Goal: Task Accomplishment & Management: Manage account settings

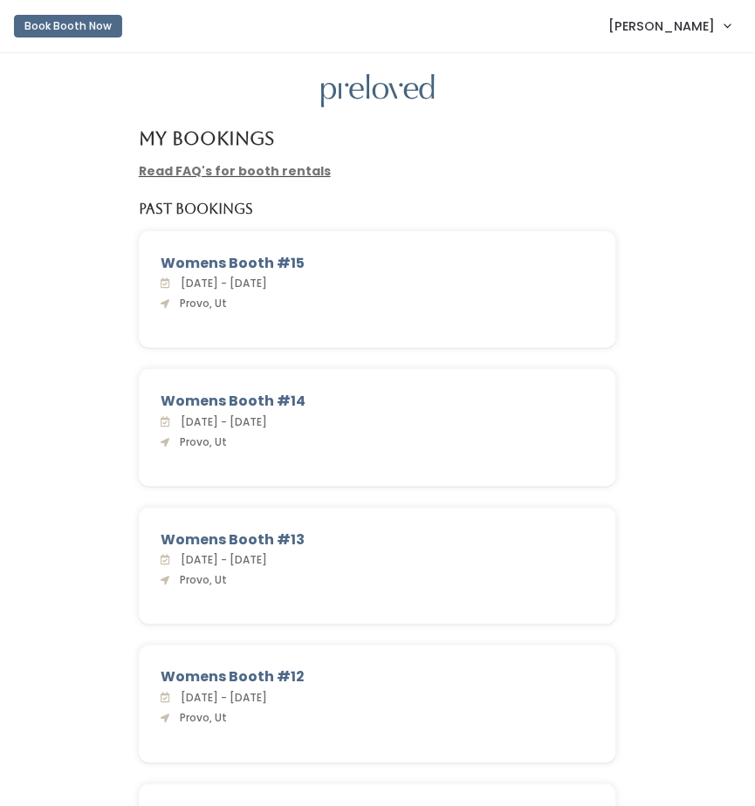
click at [697, 38] on link "[PERSON_NAME]" at bounding box center [670, 26] width 156 height 38
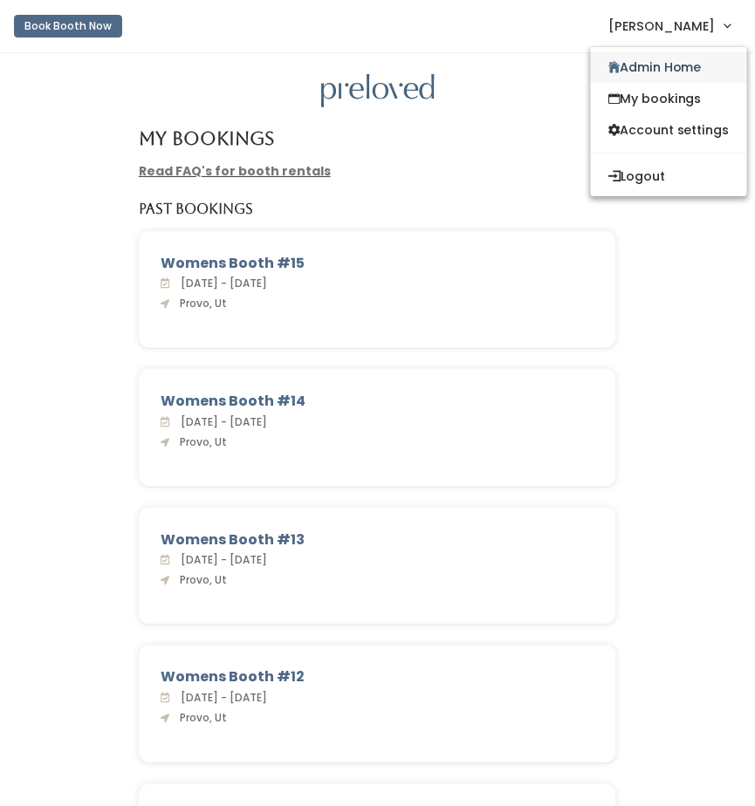
click at [678, 57] on link "Admin Home" at bounding box center [669, 66] width 156 height 31
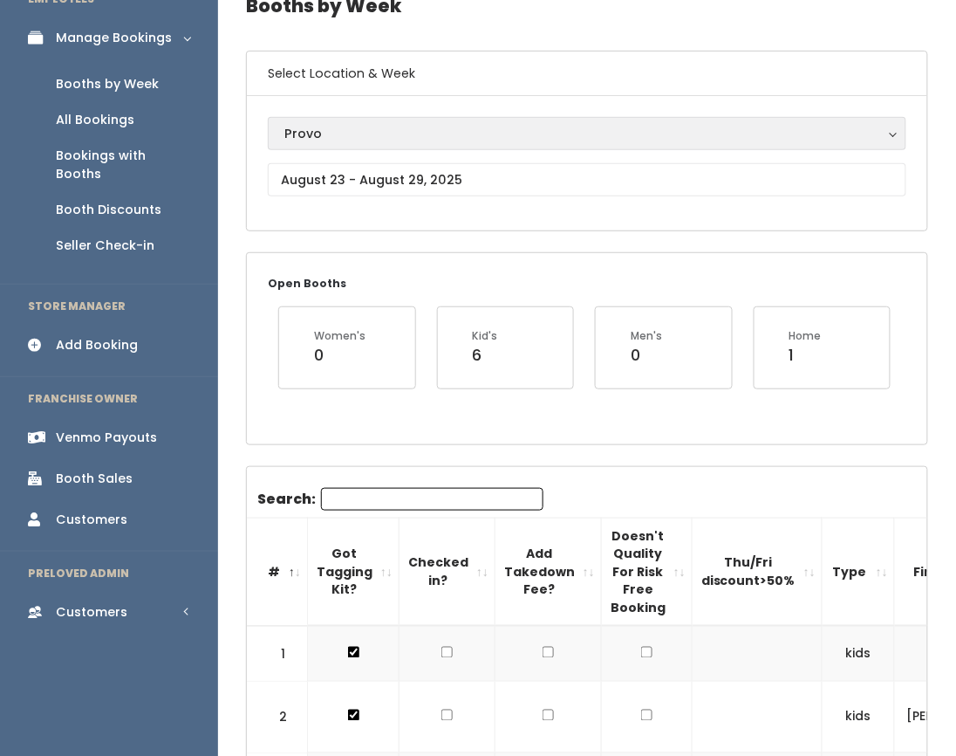
scroll to position [85, 0]
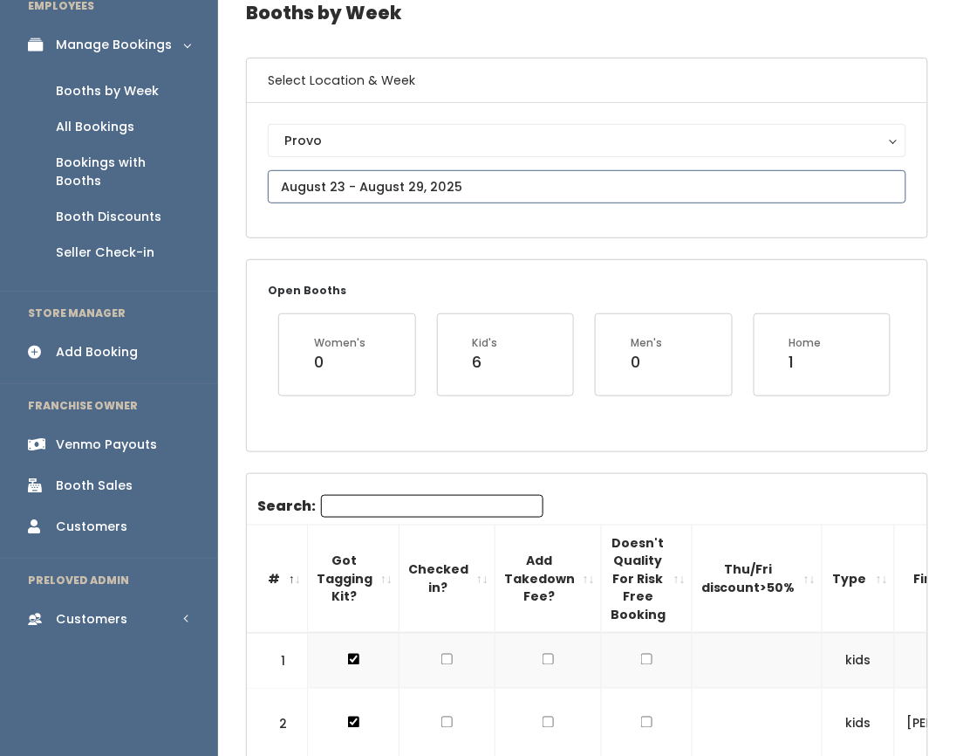
click at [396, 181] on input "text" at bounding box center [587, 186] width 639 height 33
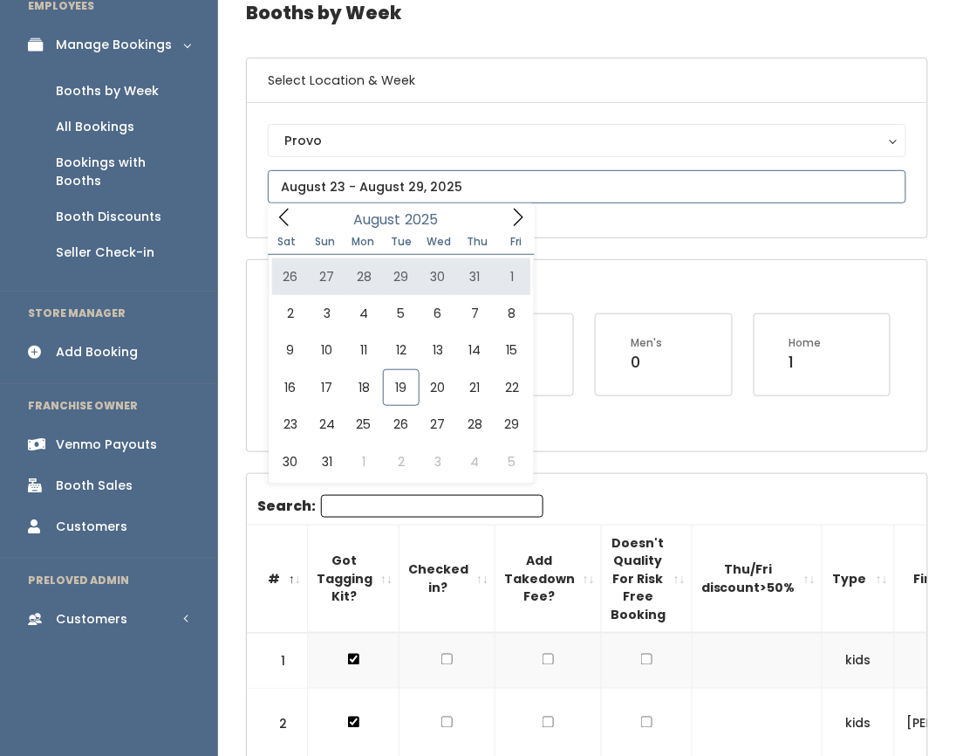
click at [524, 216] on icon at bounding box center [518, 217] width 19 height 19
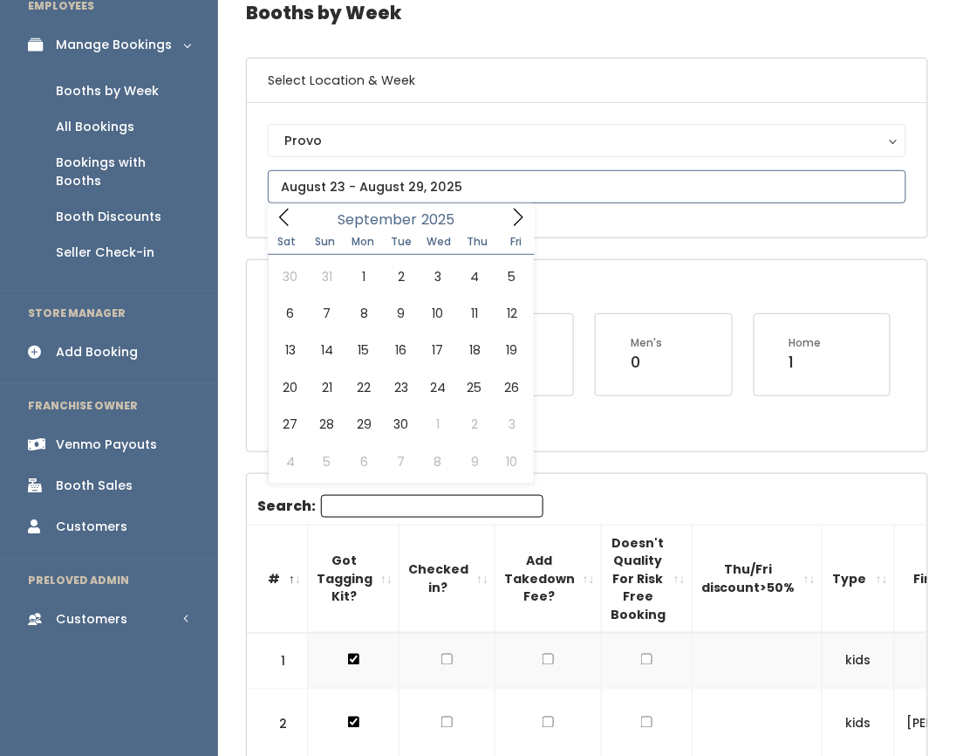
click at [524, 216] on icon at bounding box center [518, 217] width 19 height 19
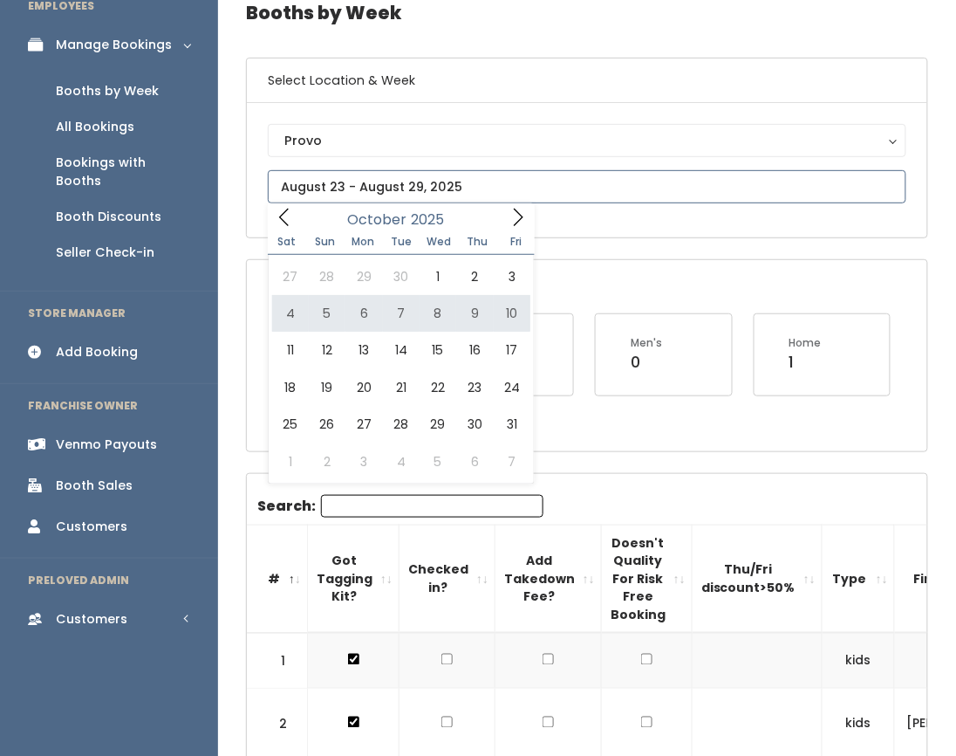
type input "October 4 to October 10"
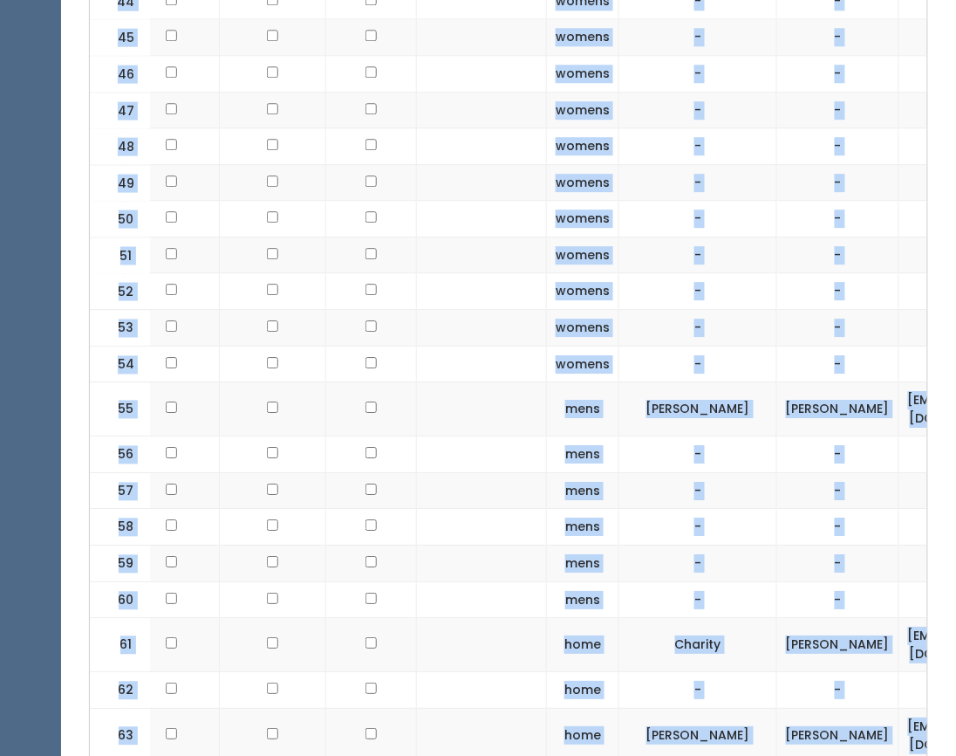
scroll to position [2582, 0]
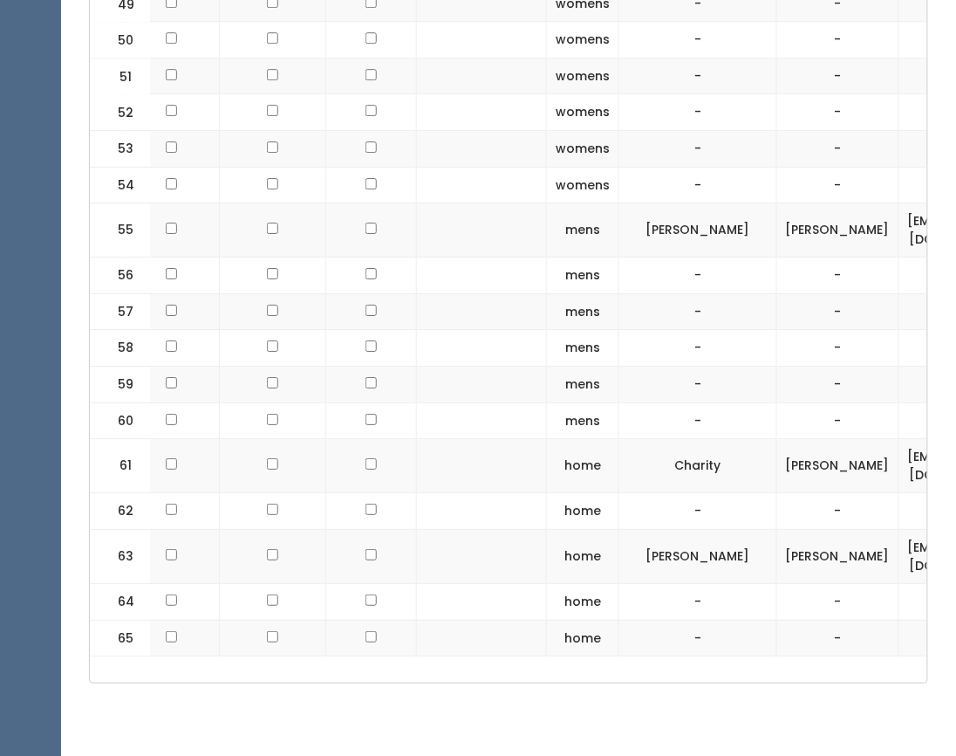
drag, startPoint x: 94, startPoint y: 214, endPoint x: 864, endPoint y: 632, distance: 875.8
copy div
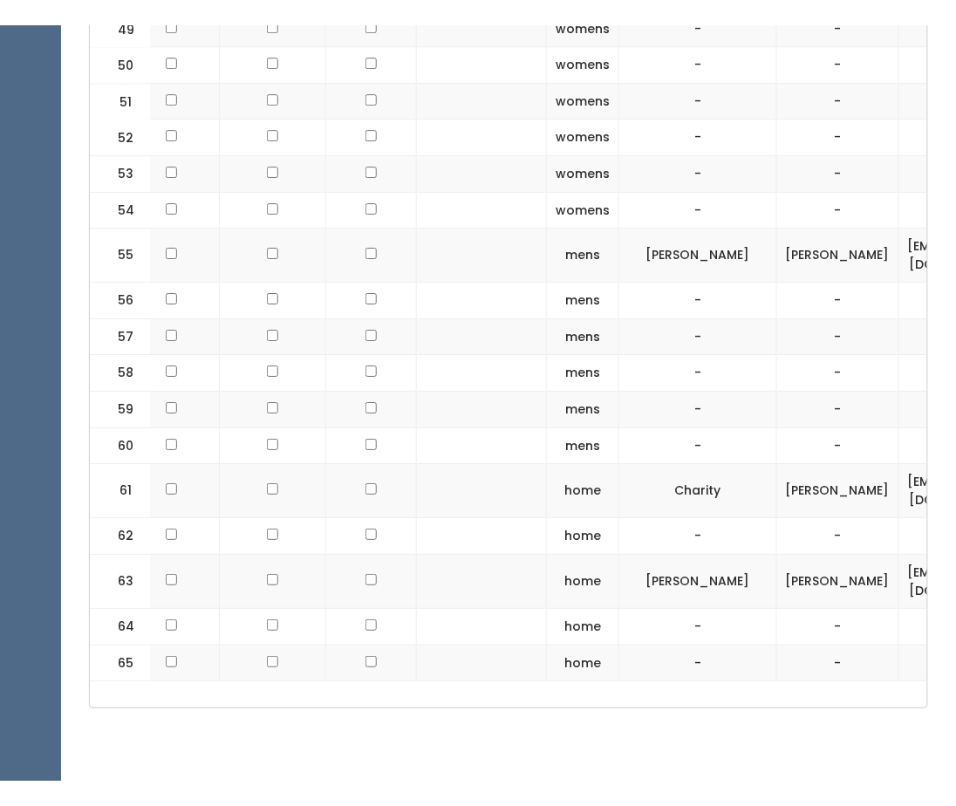
scroll to position [2531, 0]
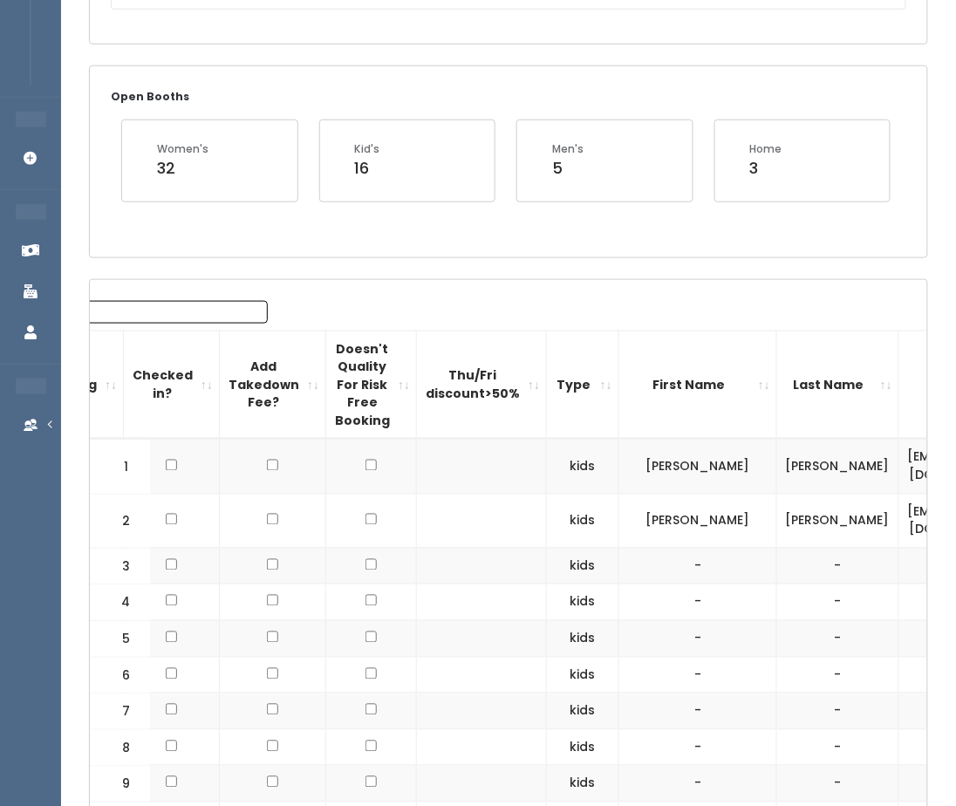
scroll to position [0, 0]
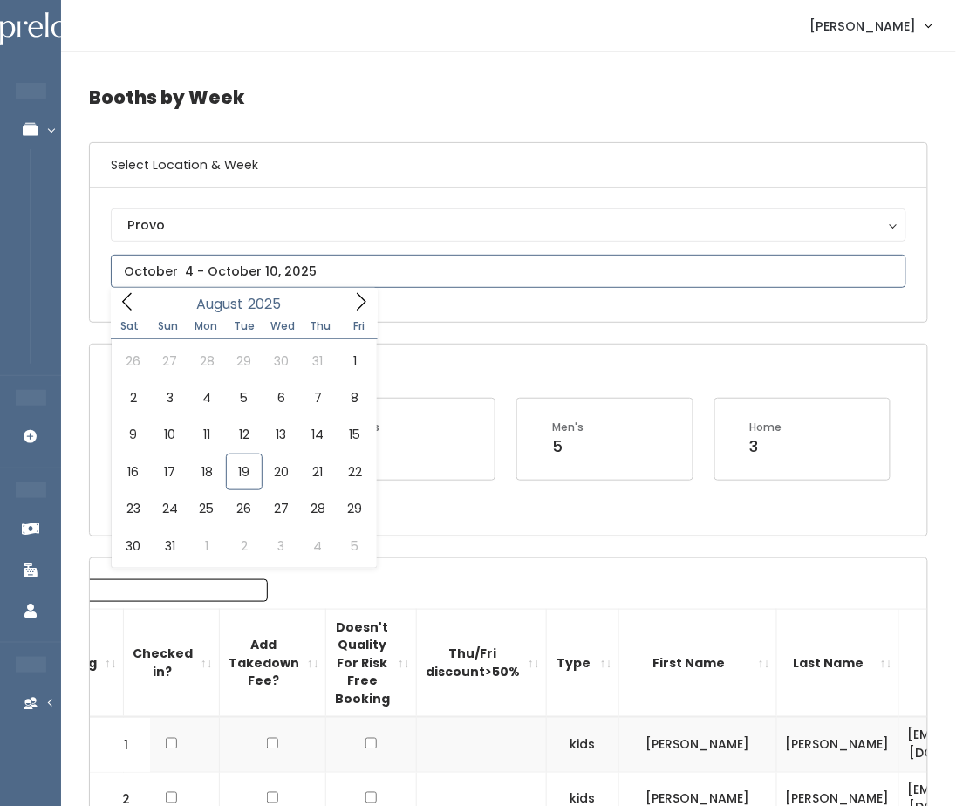
click at [354, 298] on icon at bounding box center [361, 301] width 19 height 19
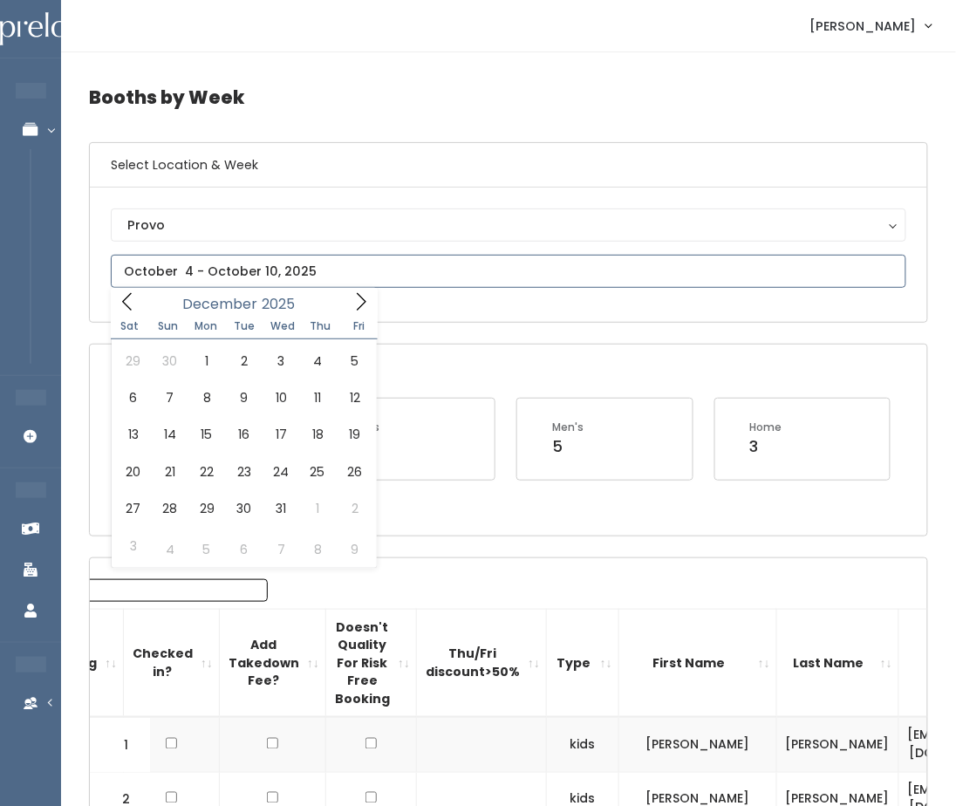
type input "2026"
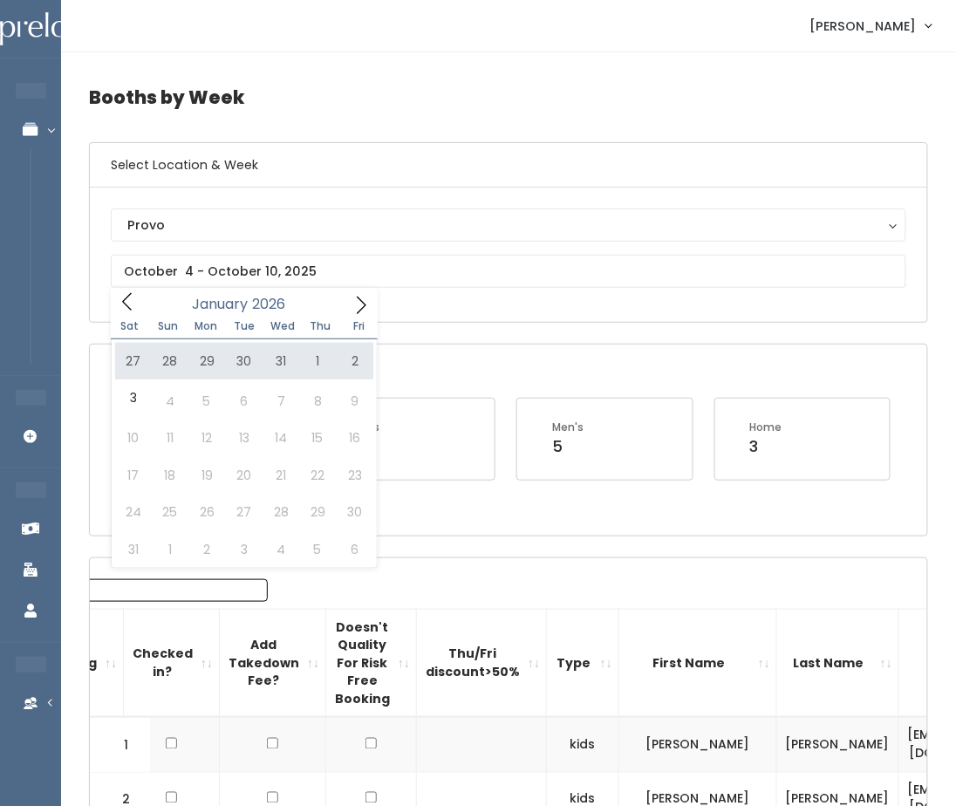
click at [462, 93] on h4 "Booths by Week" at bounding box center [508, 97] width 839 height 48
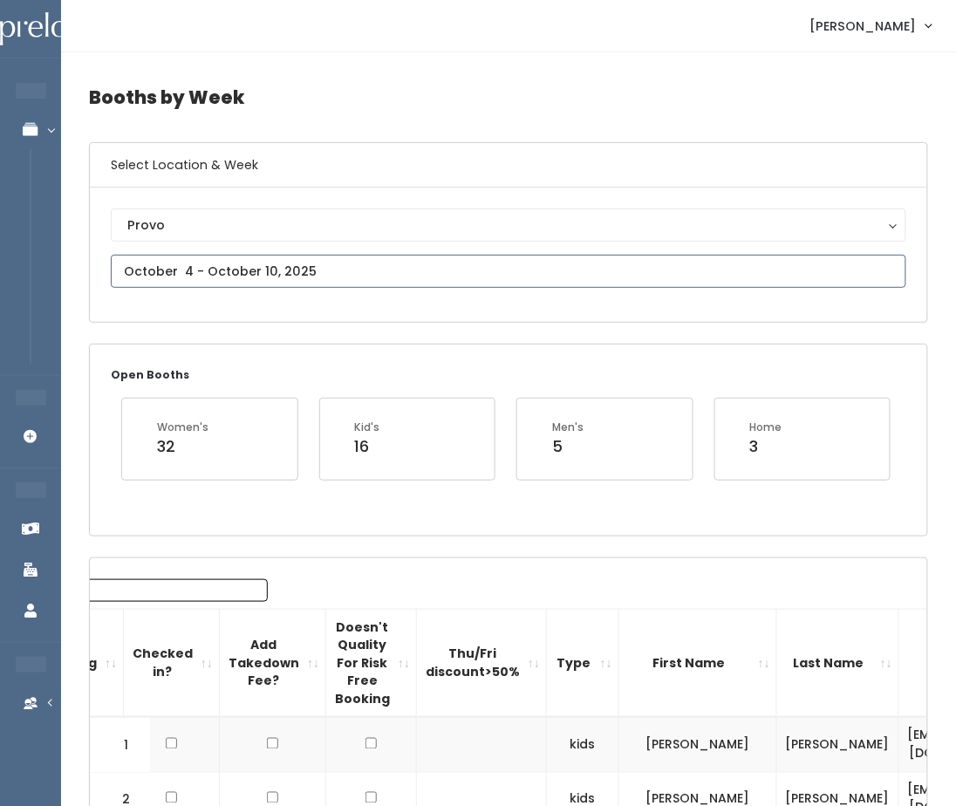
click at [270, 269] on input "text" at bounding box center [509, 271] width 796 height 33
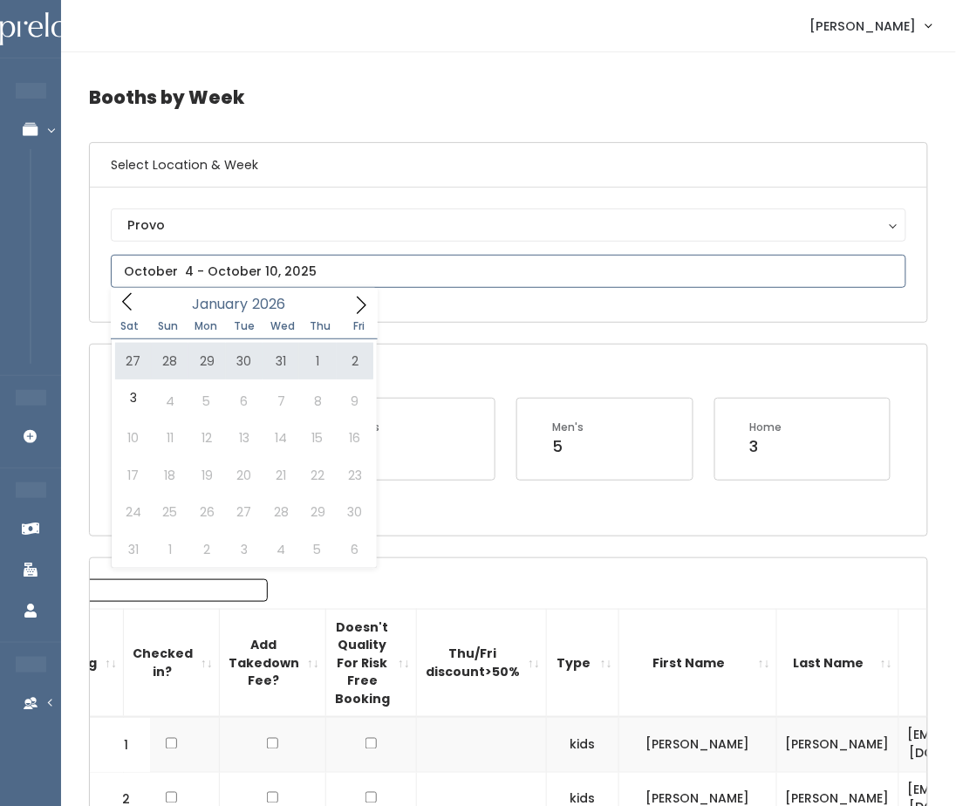
type input "December 27 to January 2"
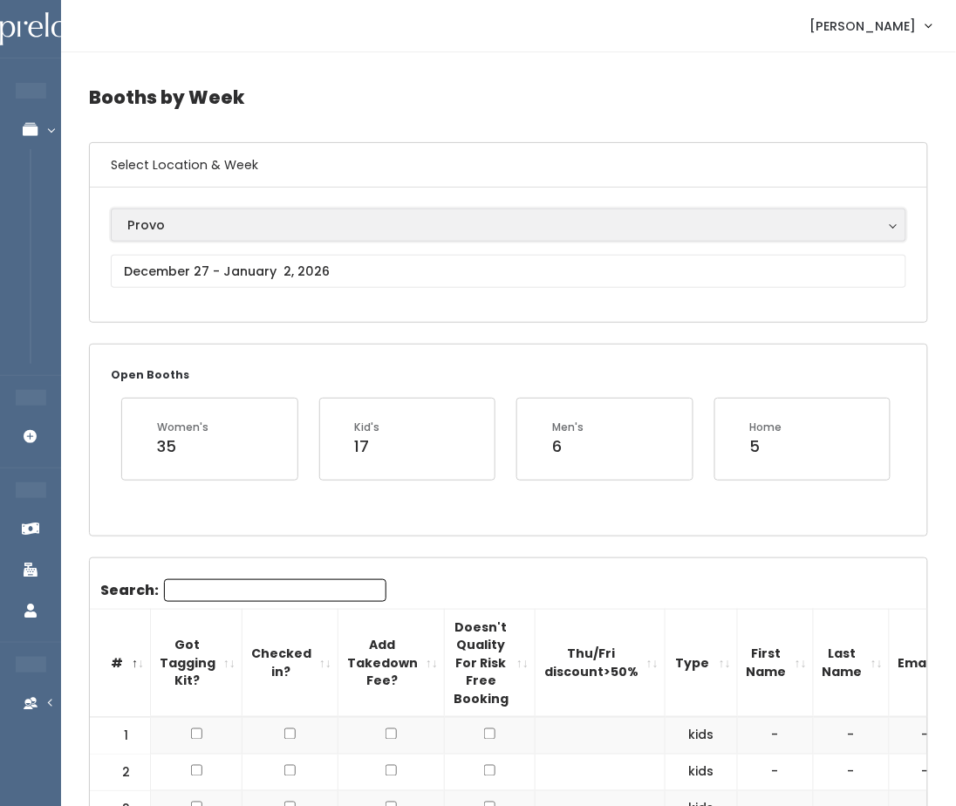
click at [236, 218] on div "Provo" at bounding box center [508, 225] width 763 height 19
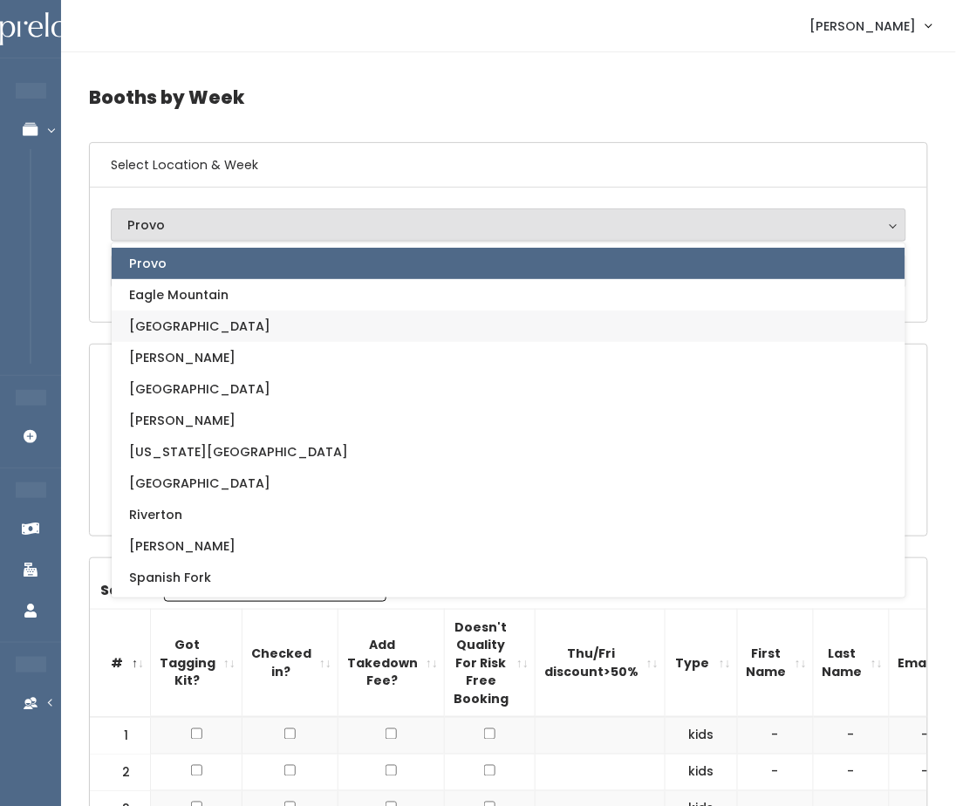
click at [228, 334] on link "[GEOGRAPHIC_DATA]" at bounding box center [509, 326] width 794 height 31
select select "17"
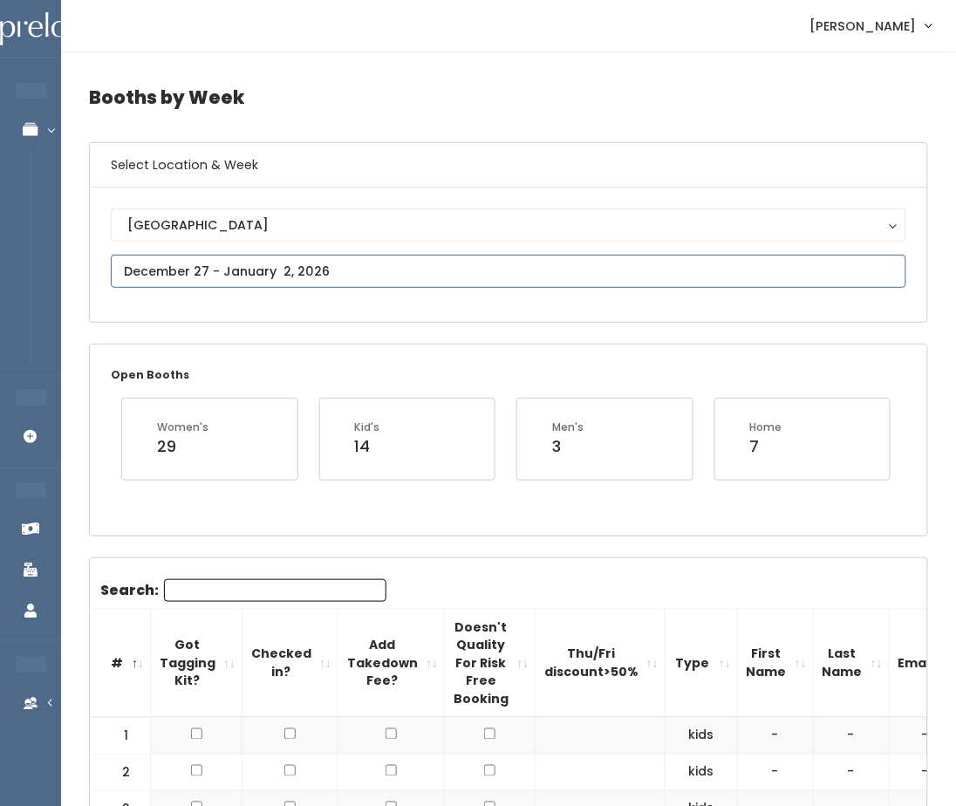
click at [265, 264] on input "text" at bounding box center [509, 271] width 796 height 33
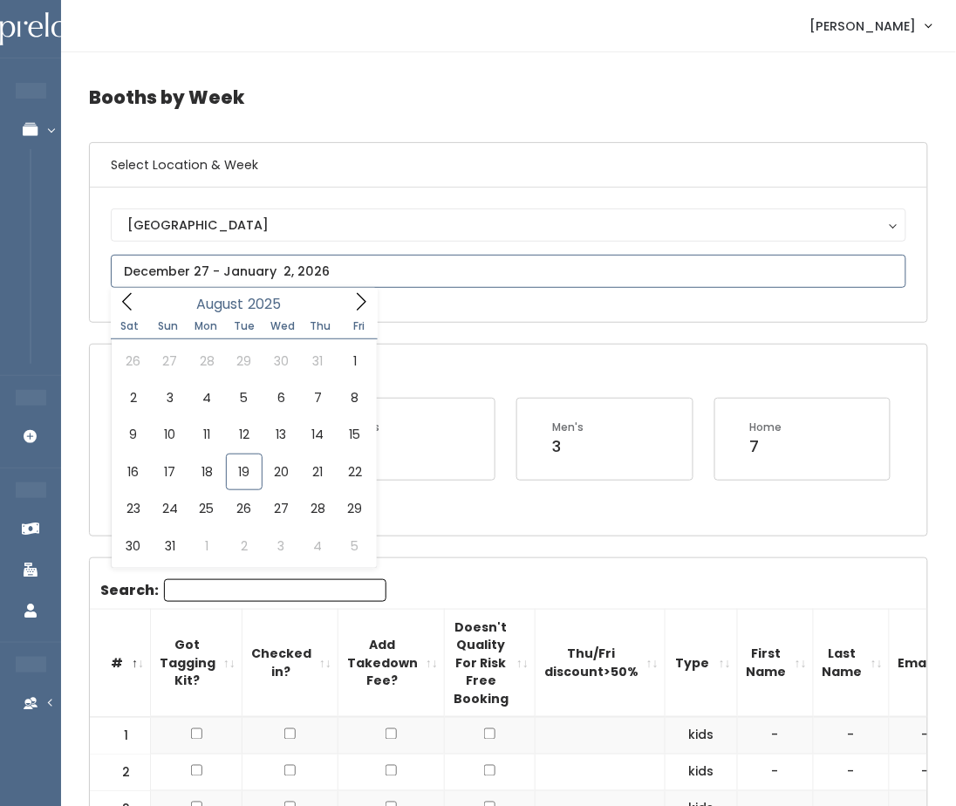
click at [361, 300] on icon at bounding box center [361, 301] width 19 height 19
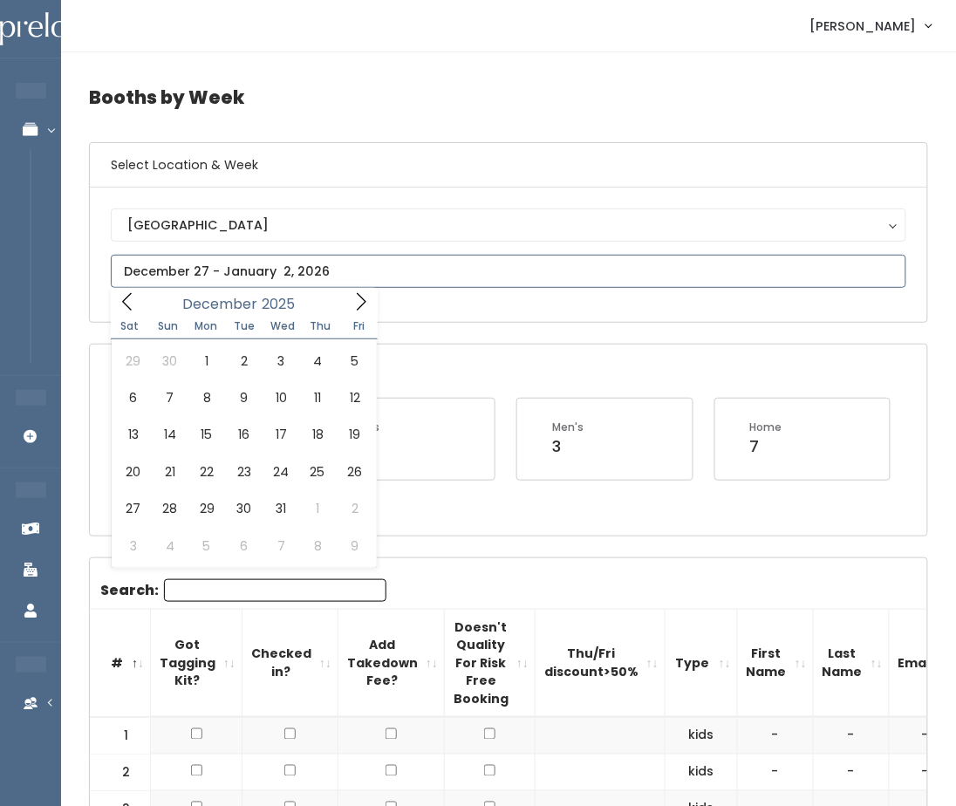
type input "2026"
click at [361, 300] on icon at bounding box center [361, 301] width 19 height 19
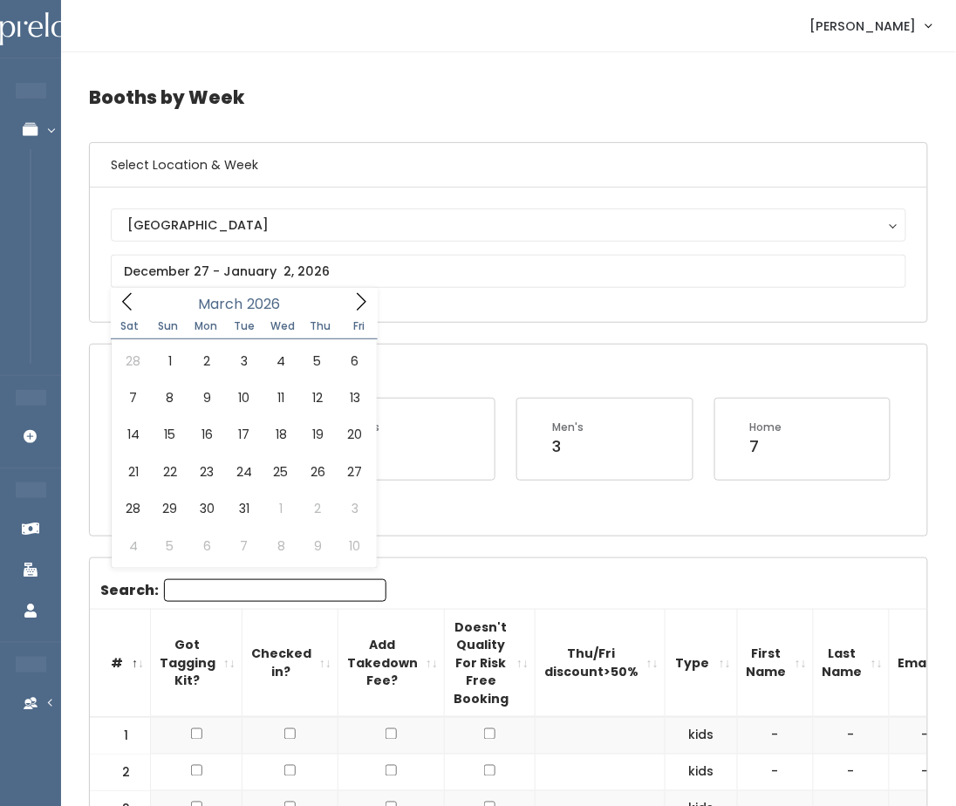
click at [297, 82] on h4 "Booths by Week" at bounding box center [508, 97] width 839 height 48
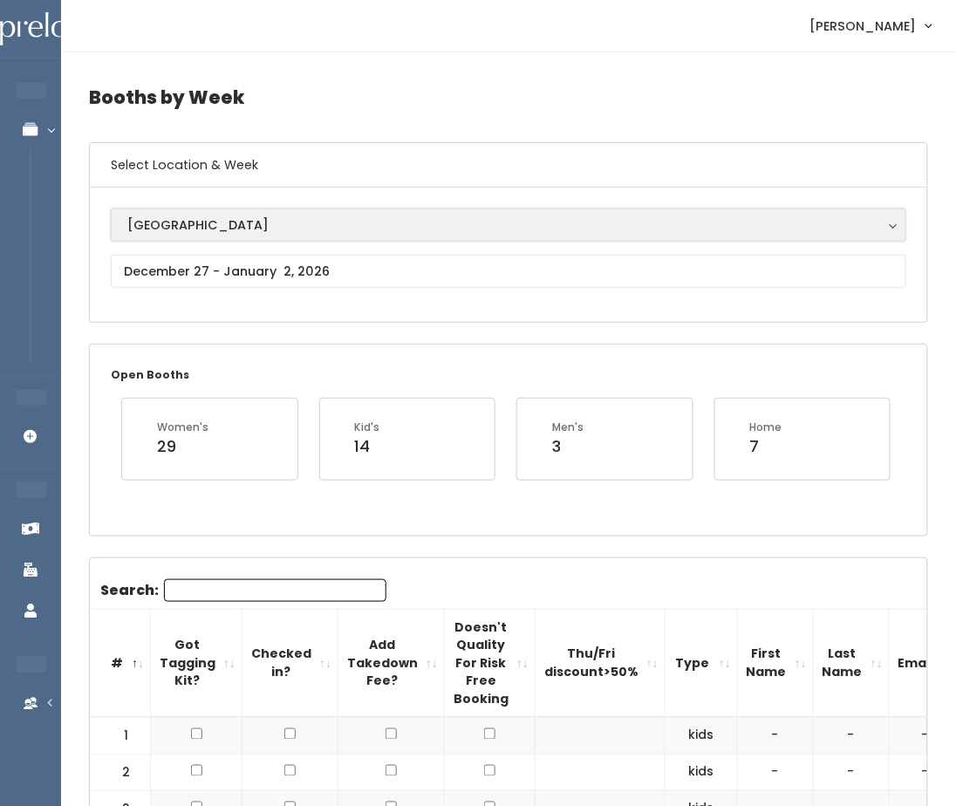
click at [232, 225] on div "[GEOGRAPHIC_DATA]" at bounding box center [508, 225] width 763 height 19
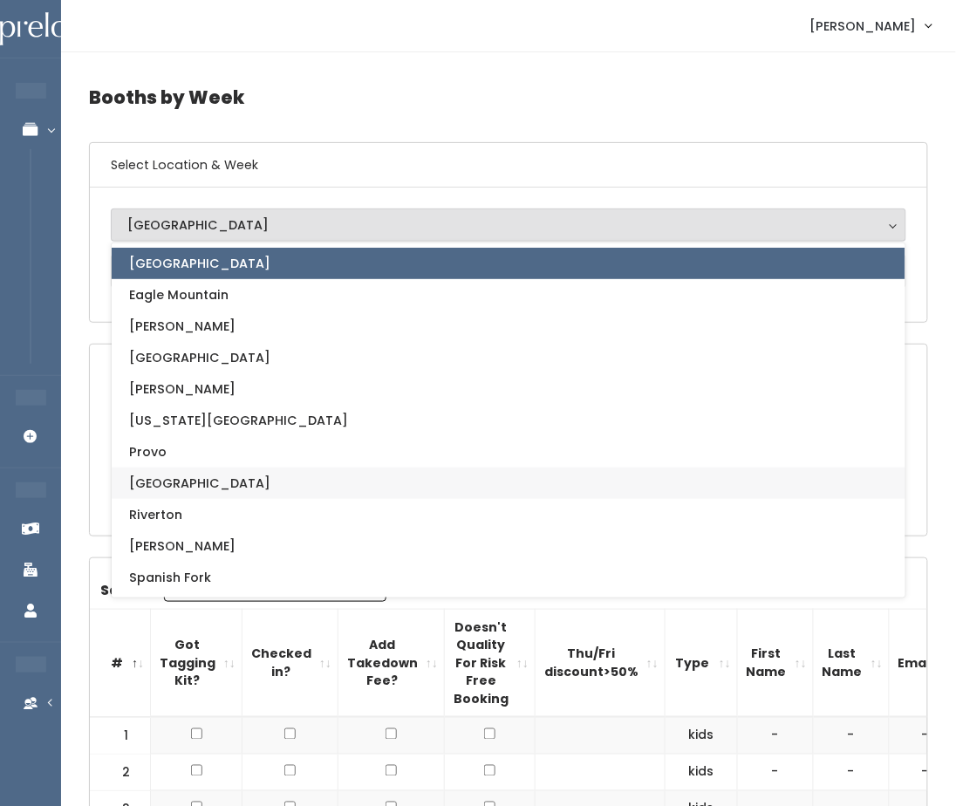
click at [181, 478] on link "[GEOGRAPHIC_DATA]" at bounding box center [509, 483] width 794 height 31
select select "7"
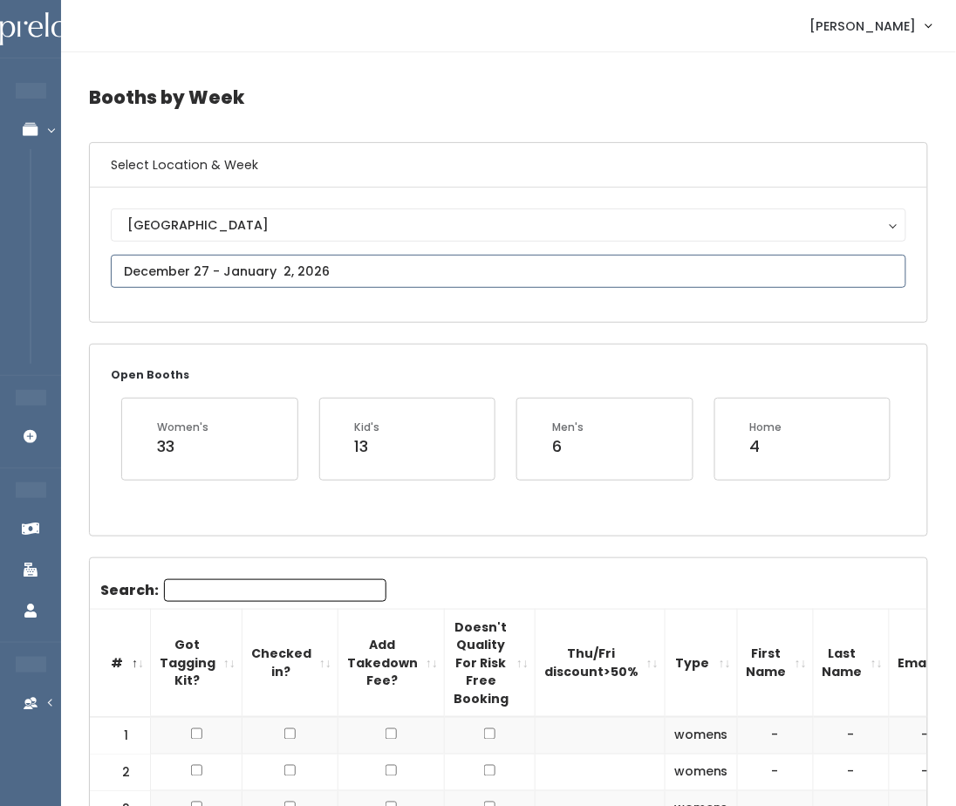
click at [287, 264] on input "text" at bounding box center [509, 271] width 796 height 33
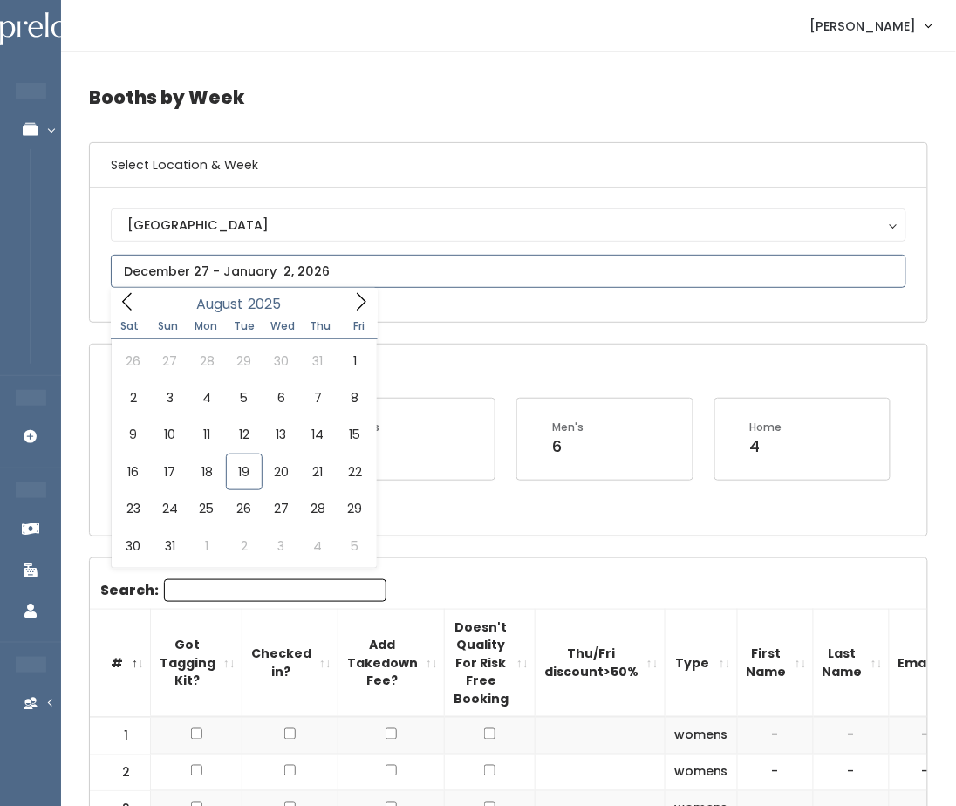
click at [353, 300] on icon at bounding box center [361, 301] width 19 height 19
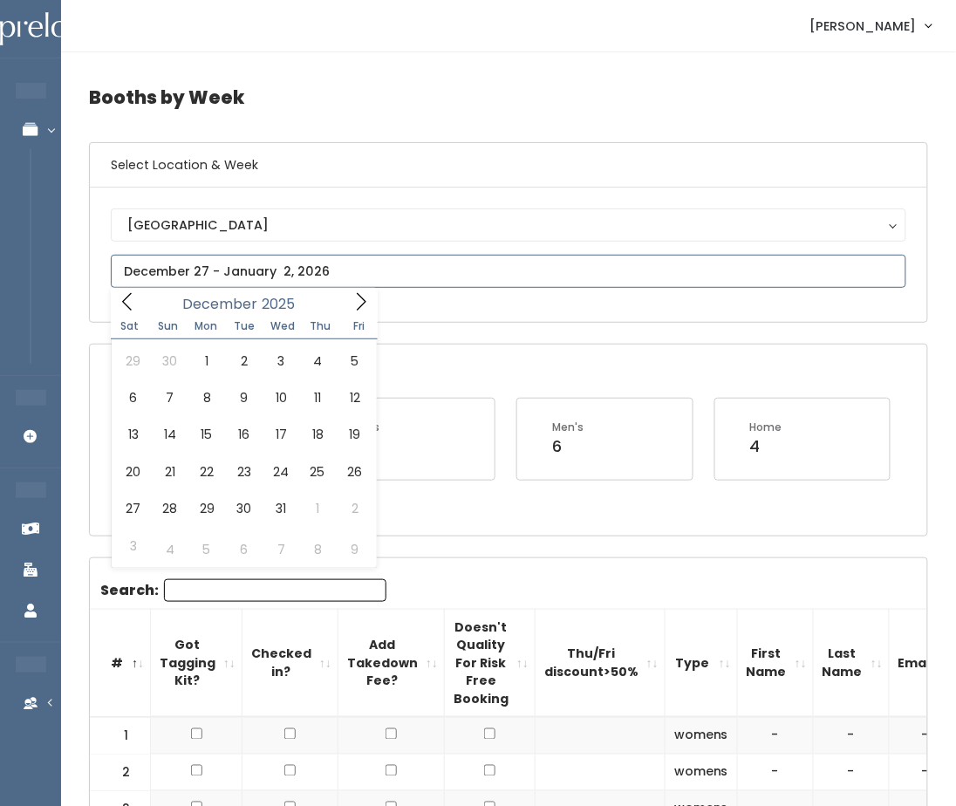
type input "2026"
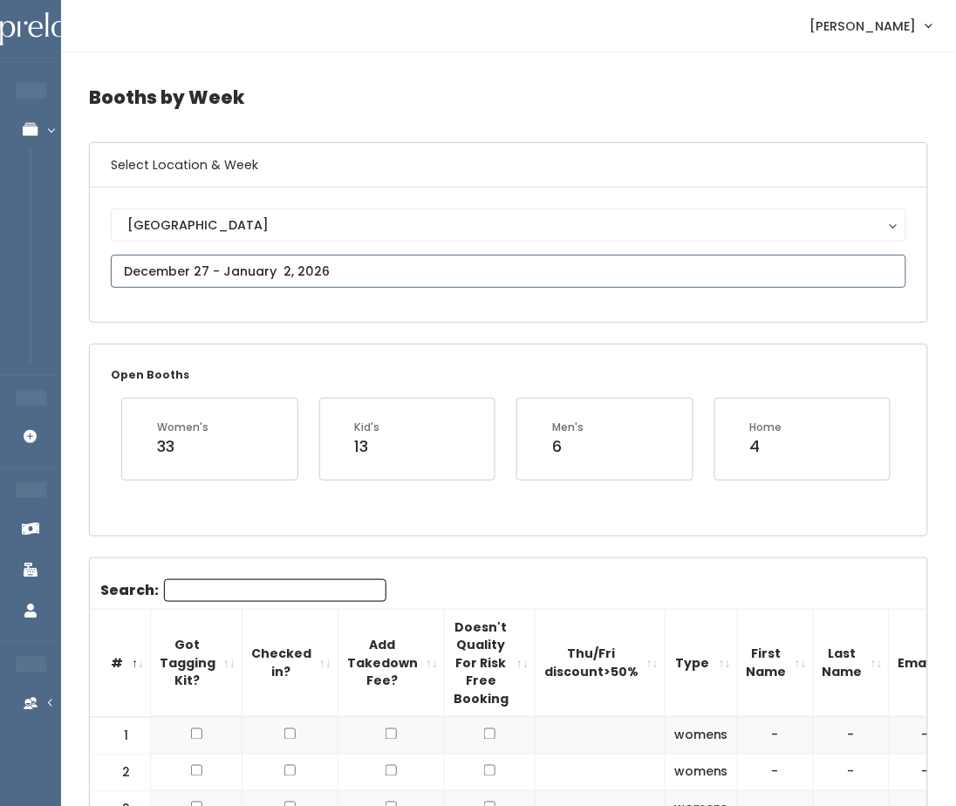
click at [218, 264] on input "text" at bounding box center [509, 271] width 796 height 33
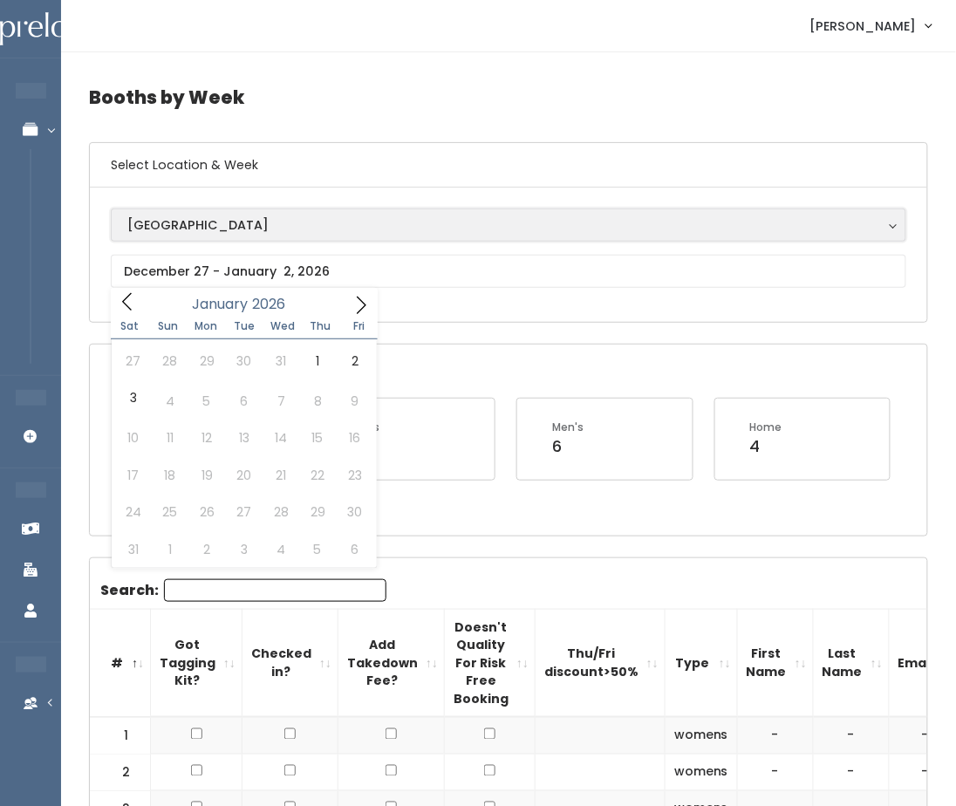
click at [229, 223] on div "[GEOGRAPHIC_DATA]" at bounding box center [508, 225] width 763 height 19
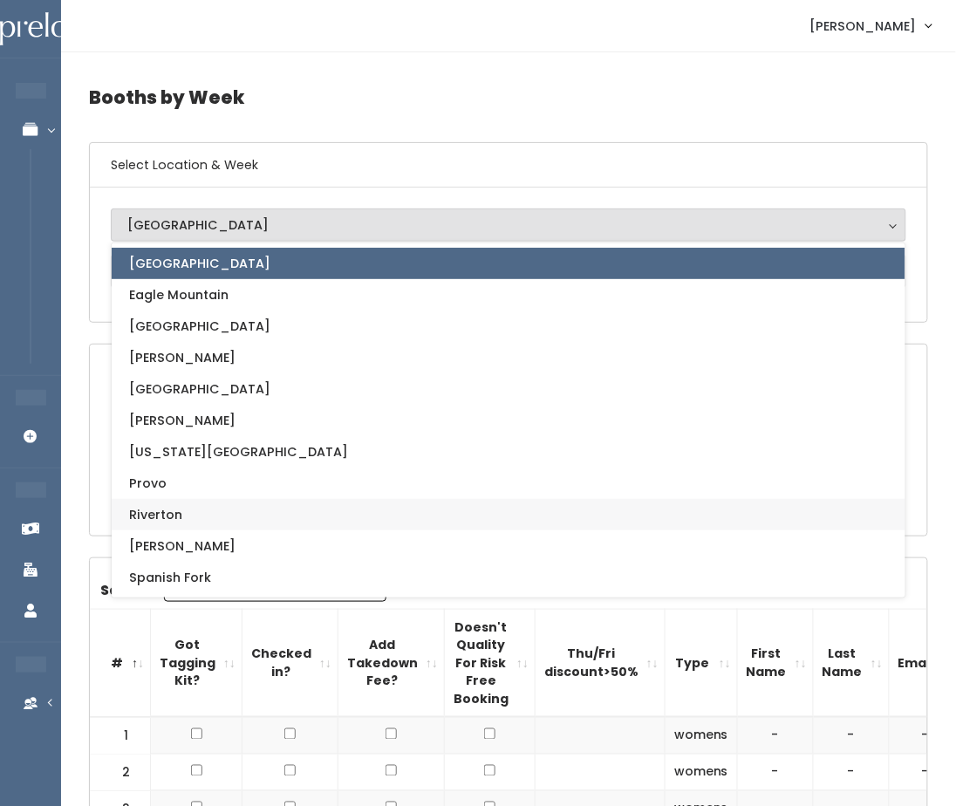
click at [180, 517] on link "Riverton" at bounding box center [509, 514] width 794 height 31
select select "12"
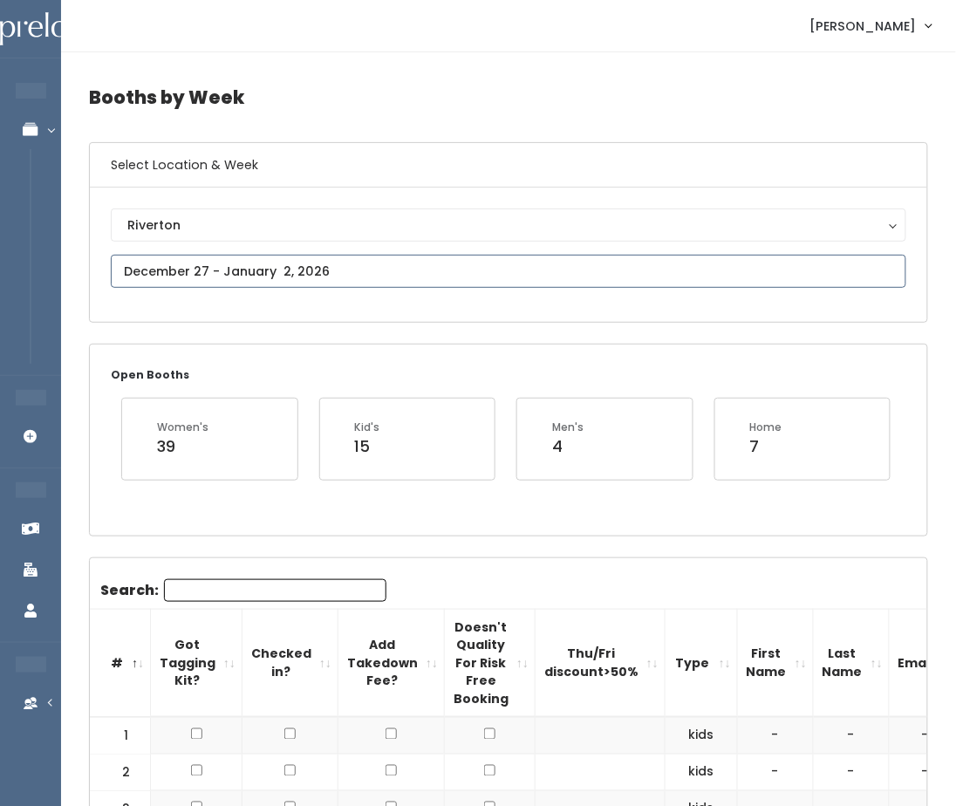
click at [231, 263] on input "text" at bounding box center [509, 271] width 796 height 33
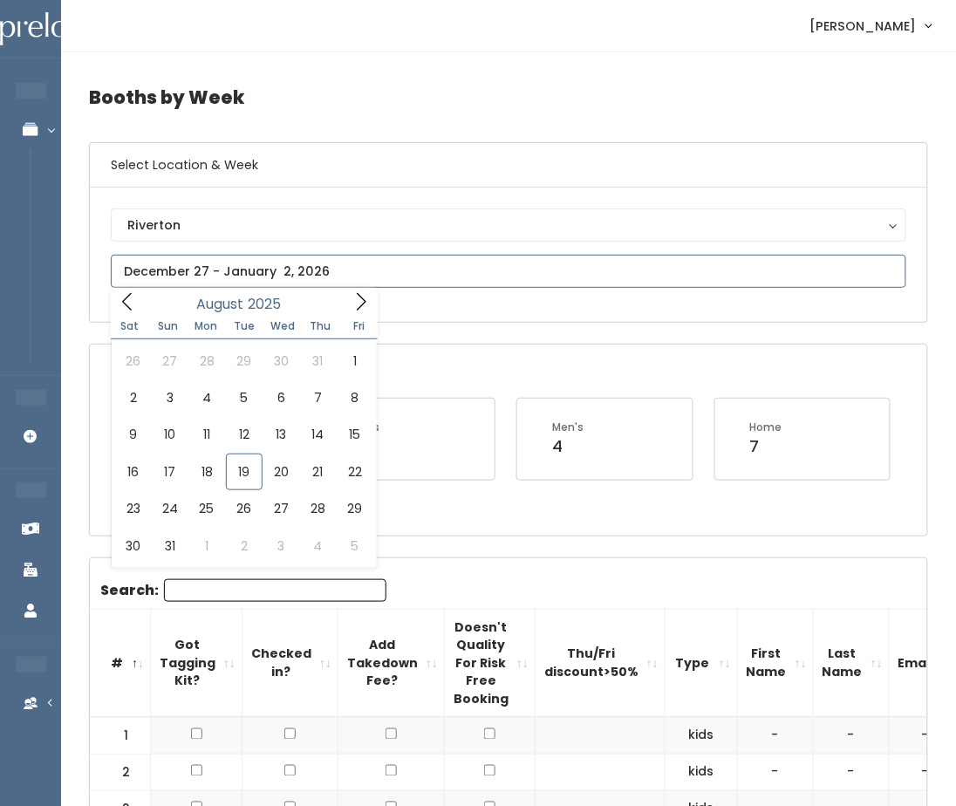
click at [360, 295] on icon at bounding box center [362, 300] width 10 height 17
click at [360, 295] on icon at bounding box center [361, 301] width 19 height 19
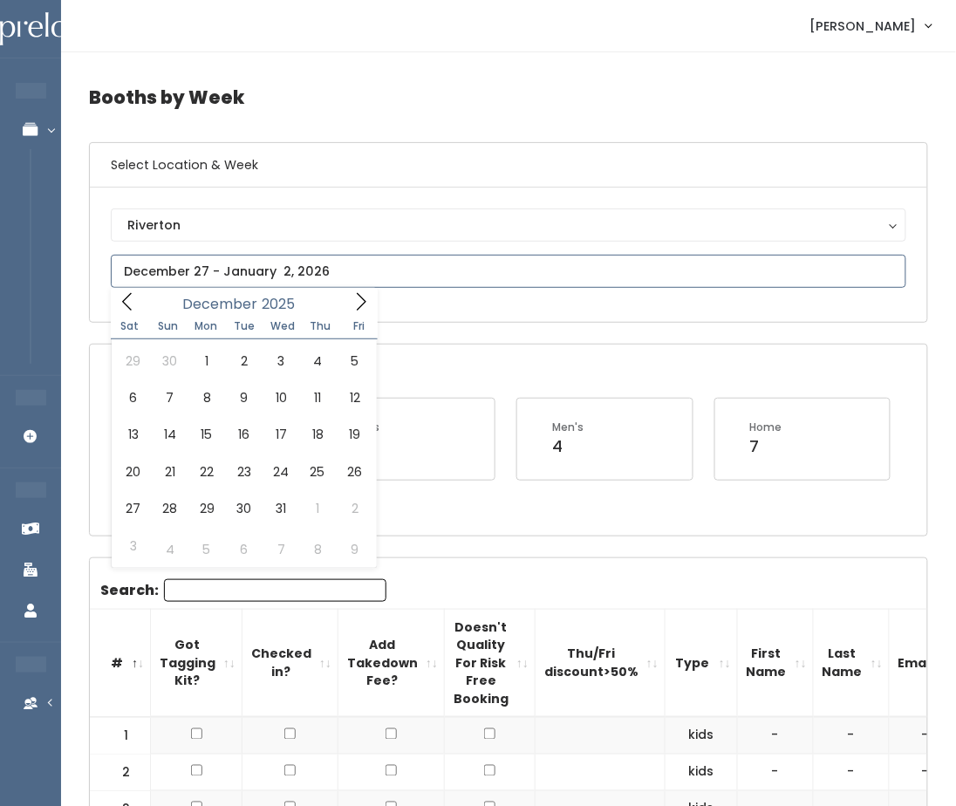
type input "2026"
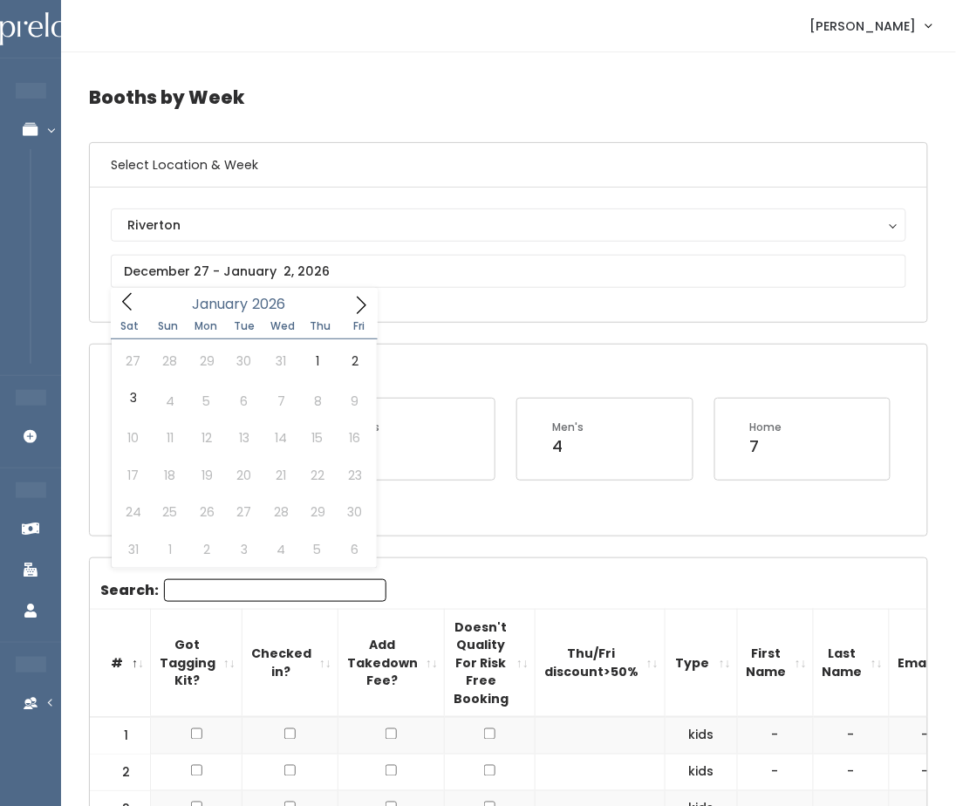
click at [357, 157] on h6 "Select Location & Week" at bounding box center [509, 165] width 838 height 45
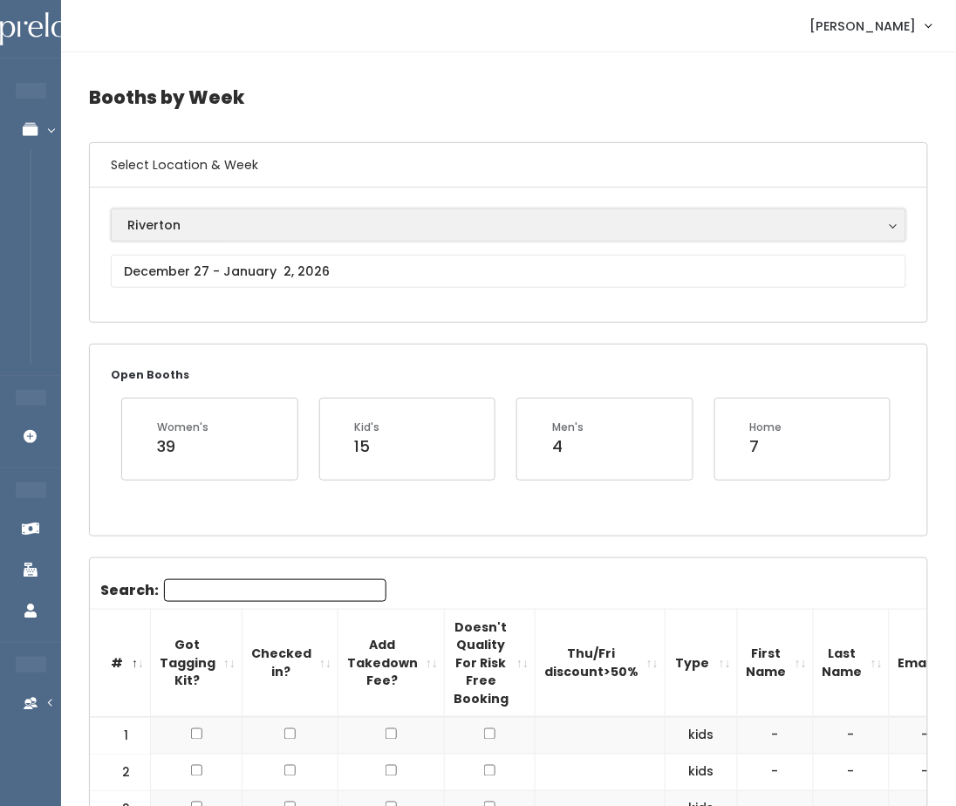
click at [210, 229] on div "Riverton" at bounding box center [508, 225] width 763 height 19
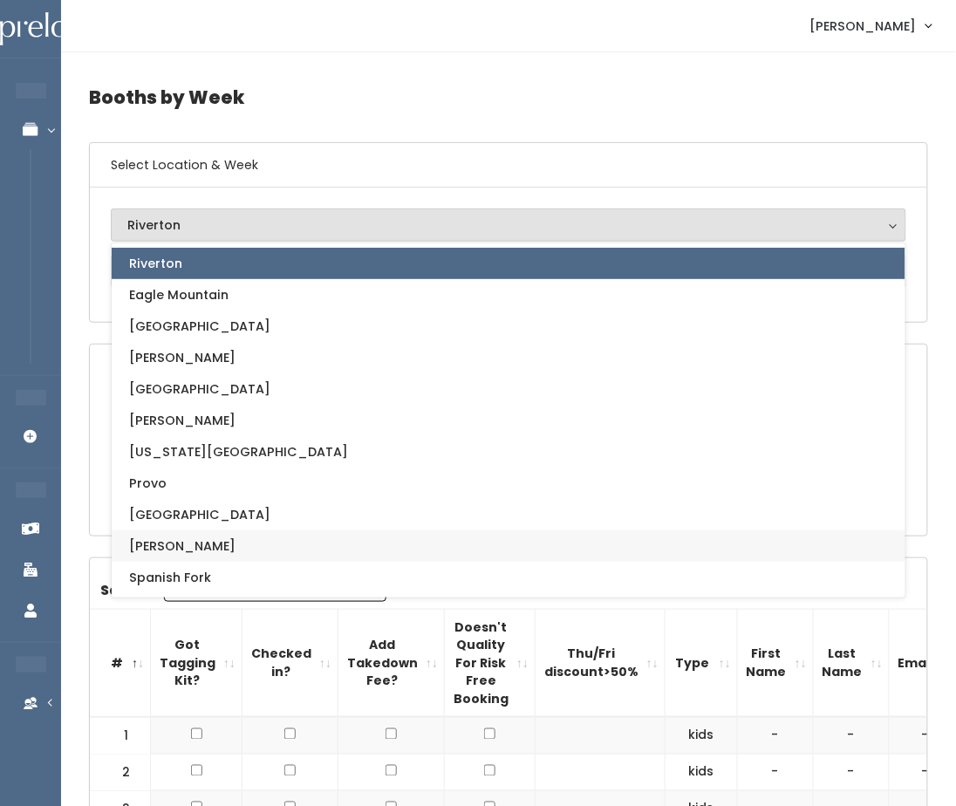
click at [179, 541] on link "[PERSON_NAME]" at bounding box center [509, 546] width 794 height 31
select select "3"
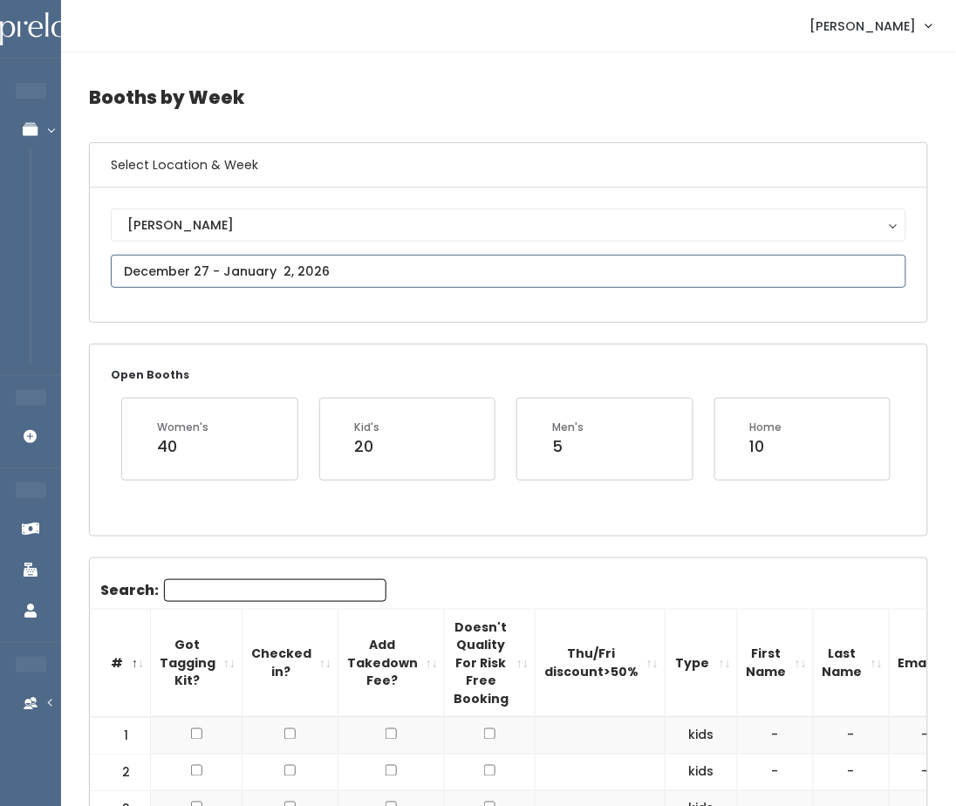
click at [272, 268] on input "text" at bounding box center [509, 271] width 796 height 33
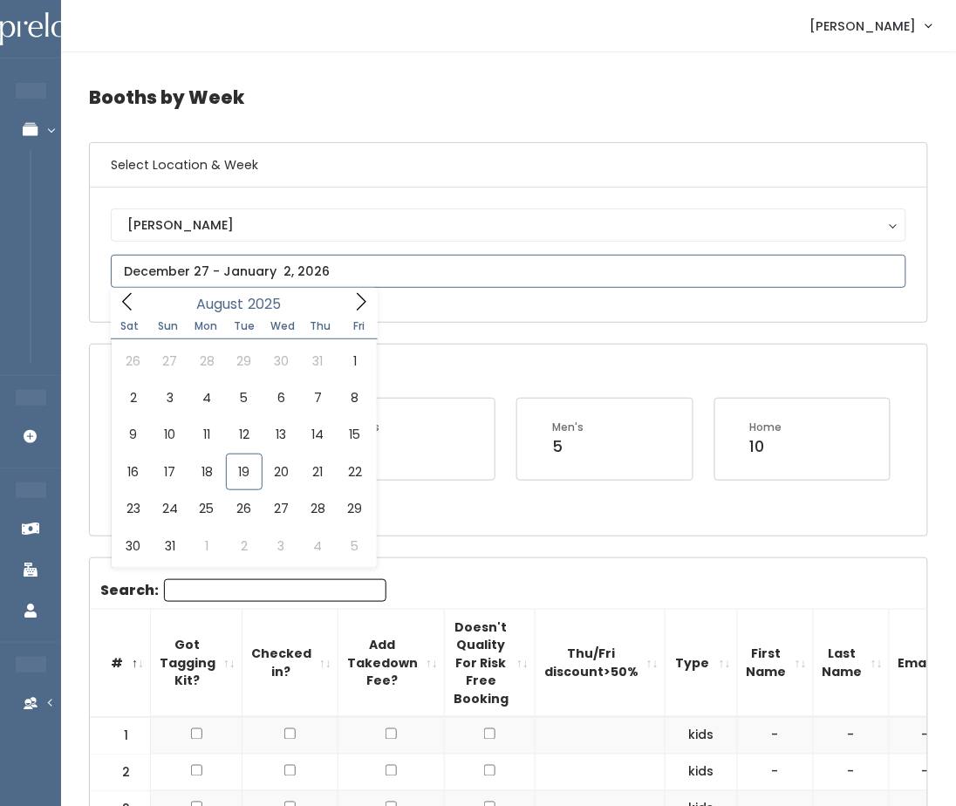
click at [357, 303] on icon at bounding box center [361, 301] width 19 height 19
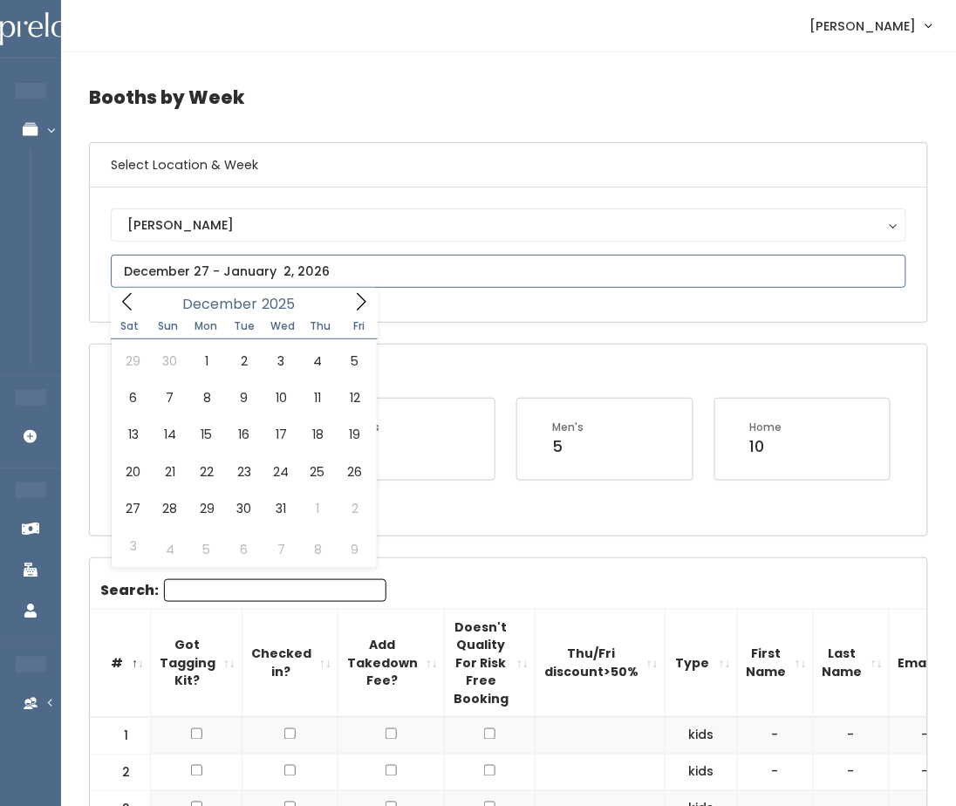
type input "2026"
click at [357, 303] on icon at bounding box center [361, 305] width 19 height 19
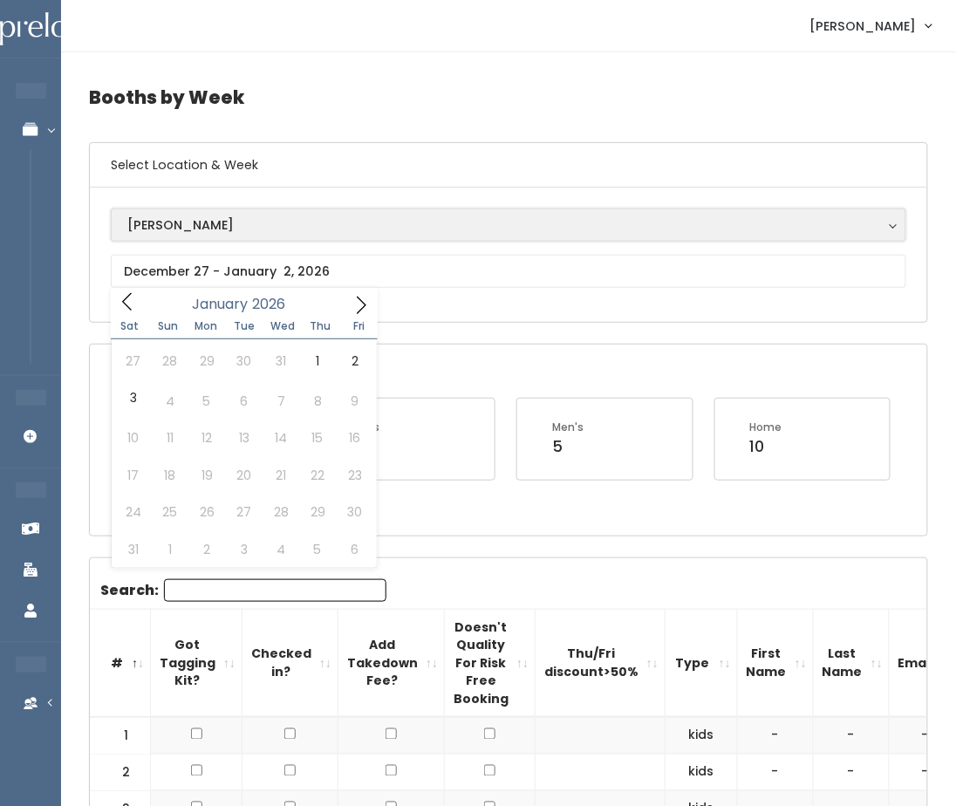
click at [255, 220] on div "[PERSON_NAME]" at bounding box center [508, 225] width 763 height 19
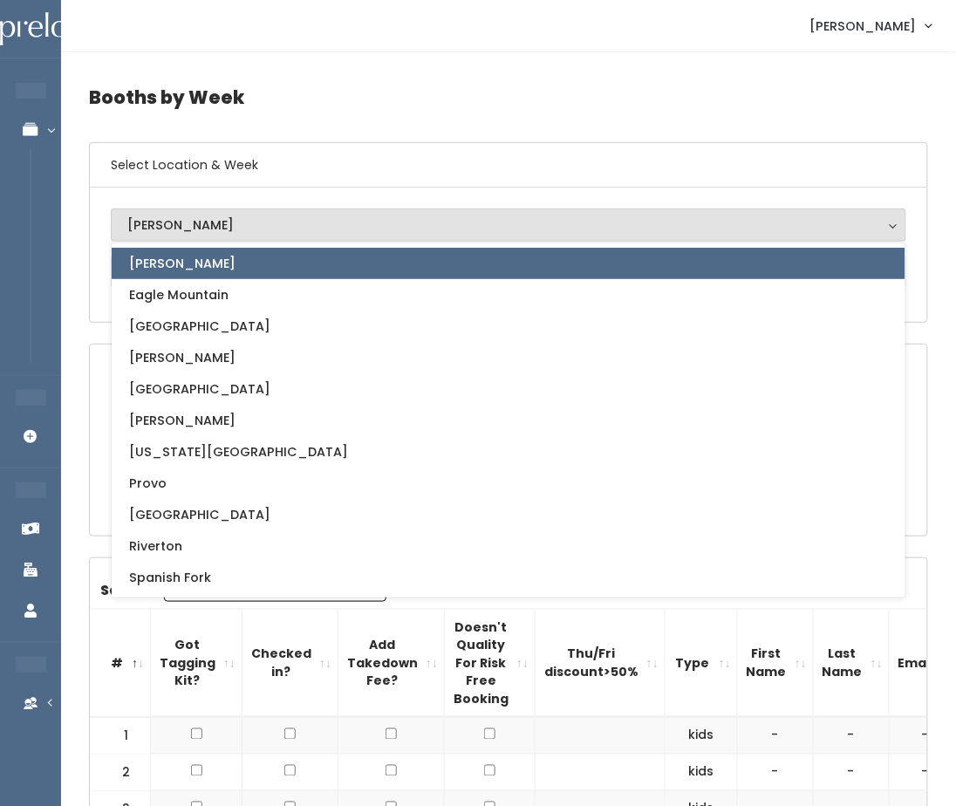
click at [321, 143] on h6 "Select Location & Week" at bounding box center [509, 165] width 838 height 45
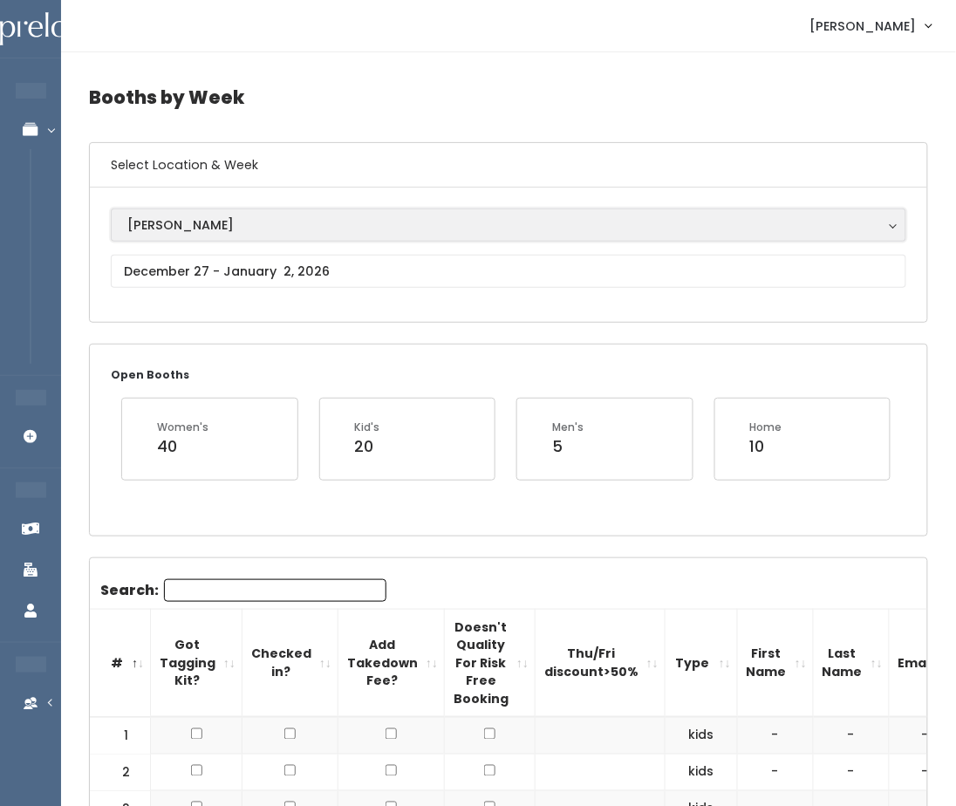
click at [234, 211] on button "[PERSON_NAME]" at bounding box center [509, 225] width 796 height 33
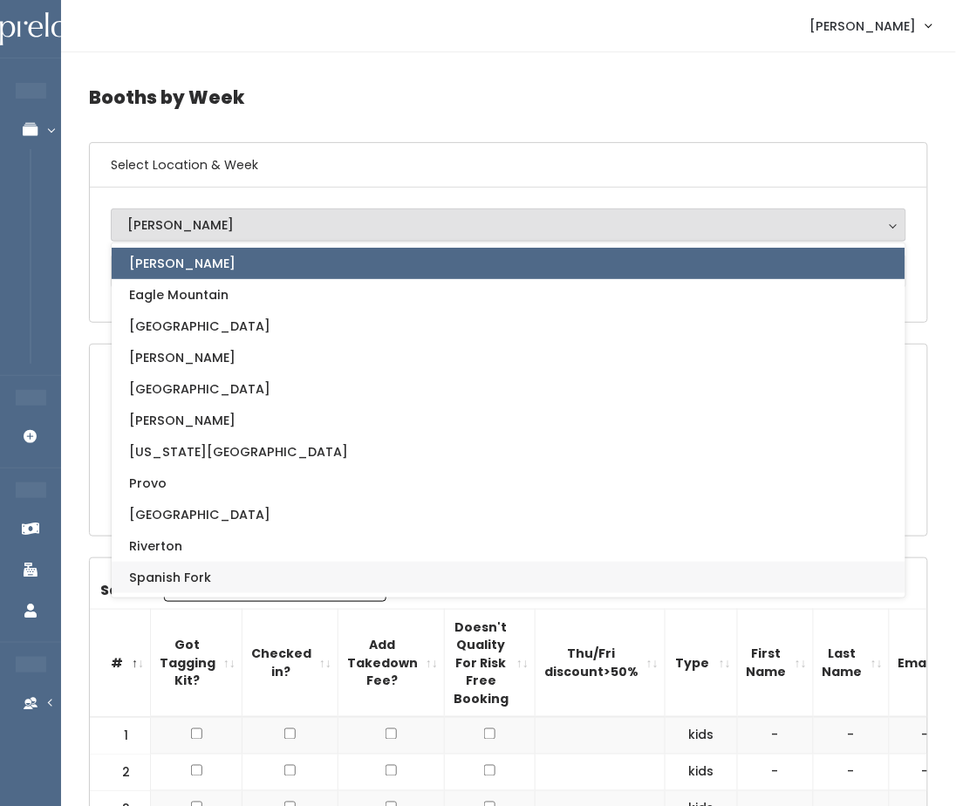
click at [193, 578] on span "Spanish Fork" at bounding box center [170, 577] width 82 height 19
select select "2"
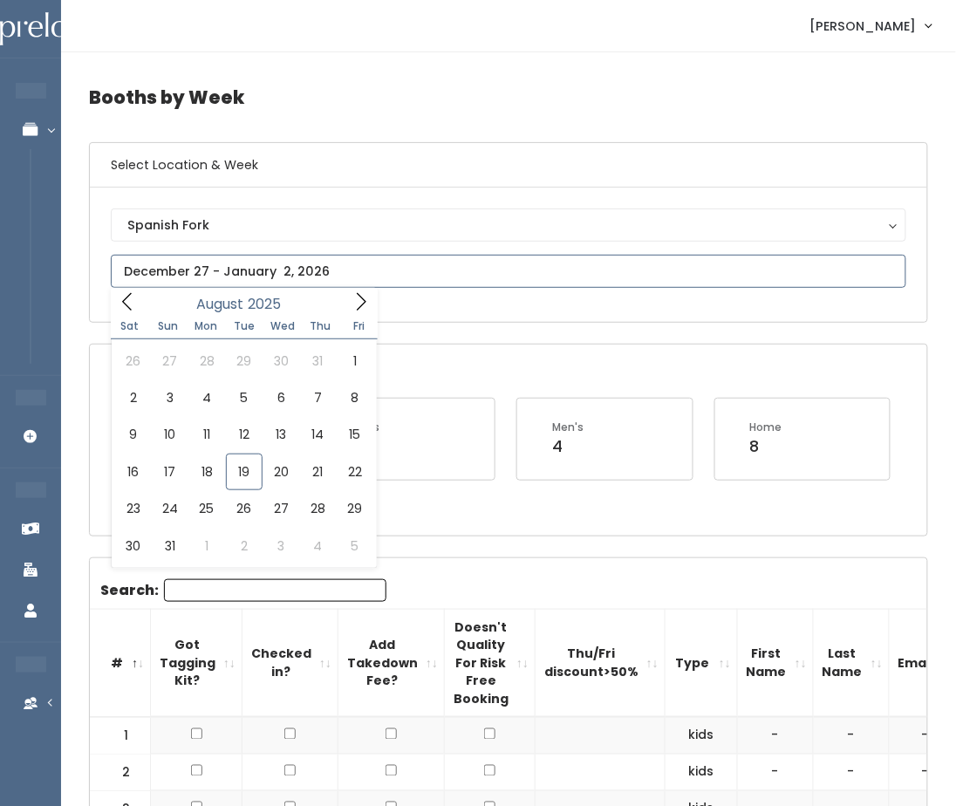
click at [350, 301] on span at bounding box center [361, 301] width 33 height 27
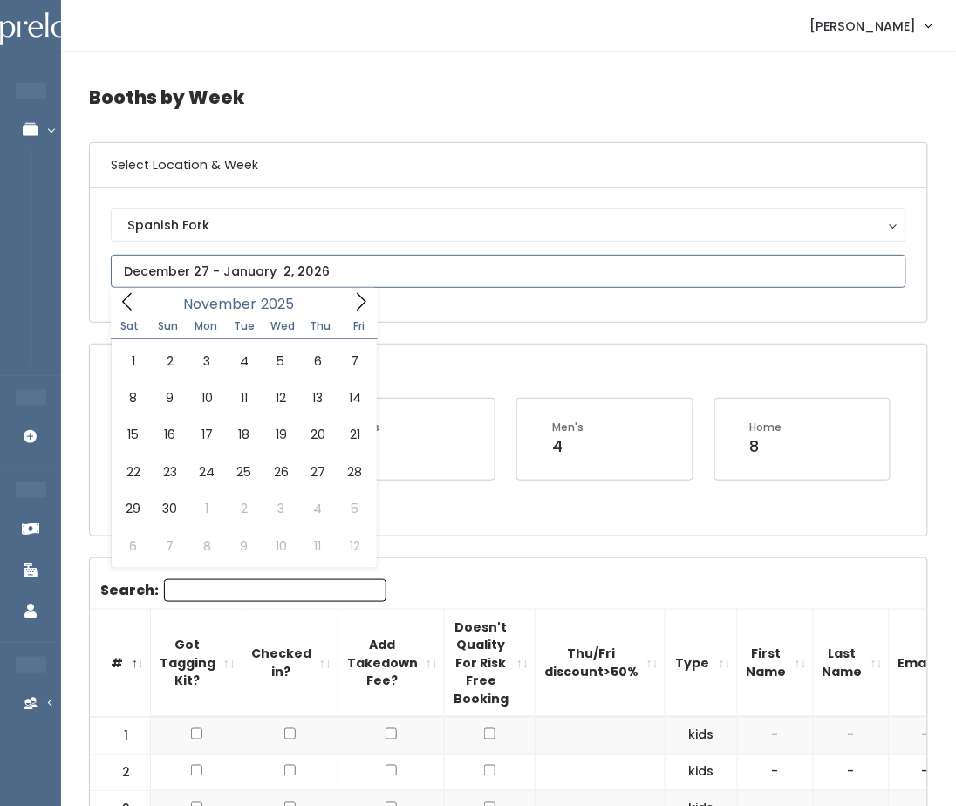
type input "2026"
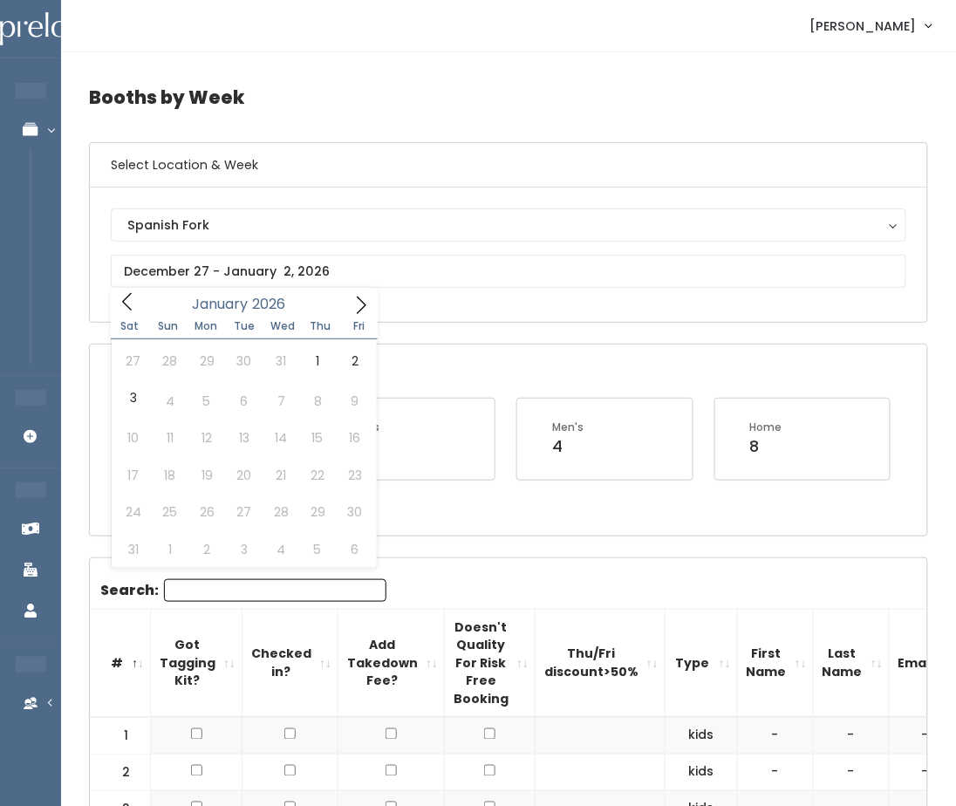
click at [357, 106] on h4 "Booths by Week" at bounding box center [508, 97] width 839 height 48
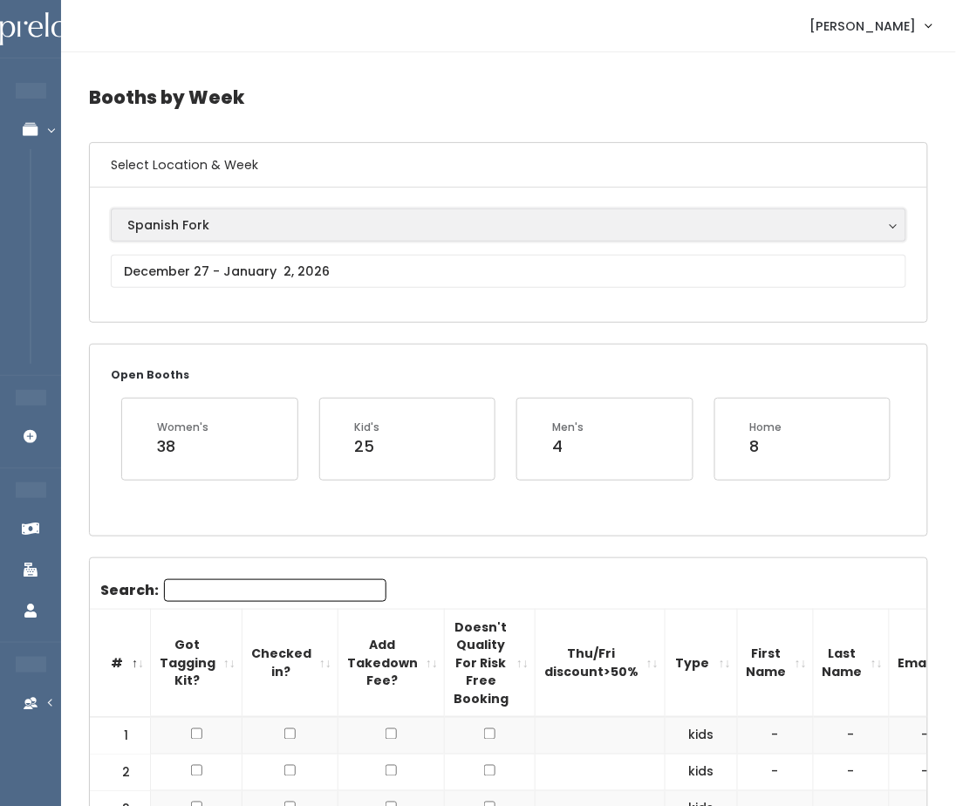
click at [234, 217] on div "Spanish Fork" at bounding box center [508, 225] width 763 height 19
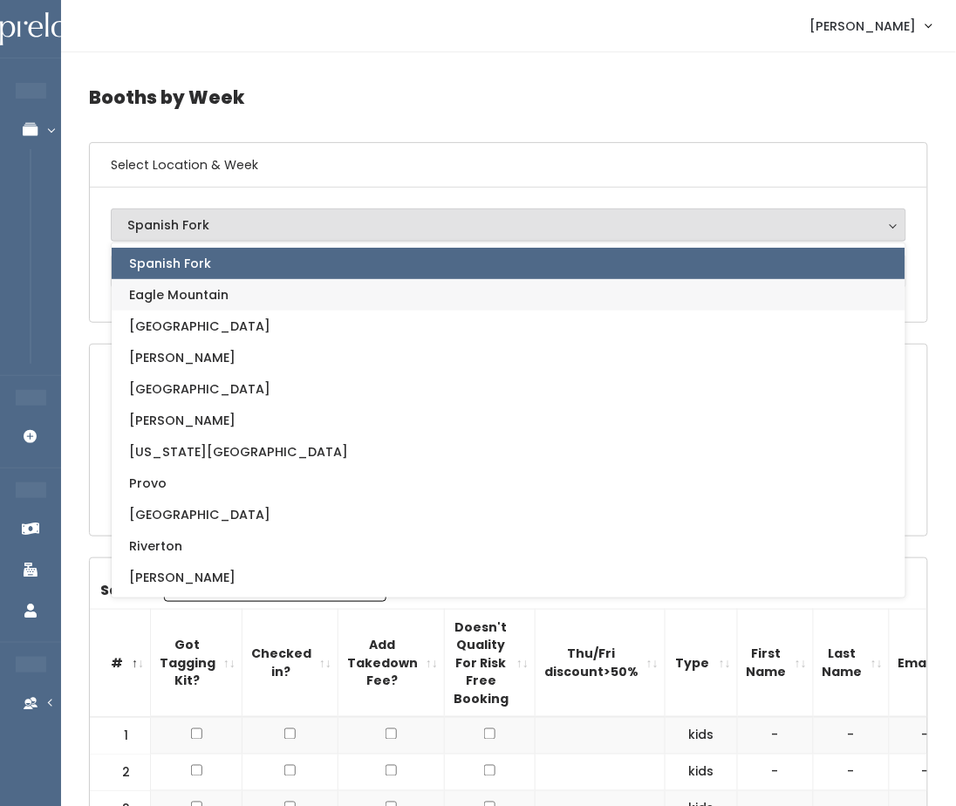
click at [219, 291] on span "Eagle Mountain" at bounding box center [178, 294] width 99 height 19
select select "14"
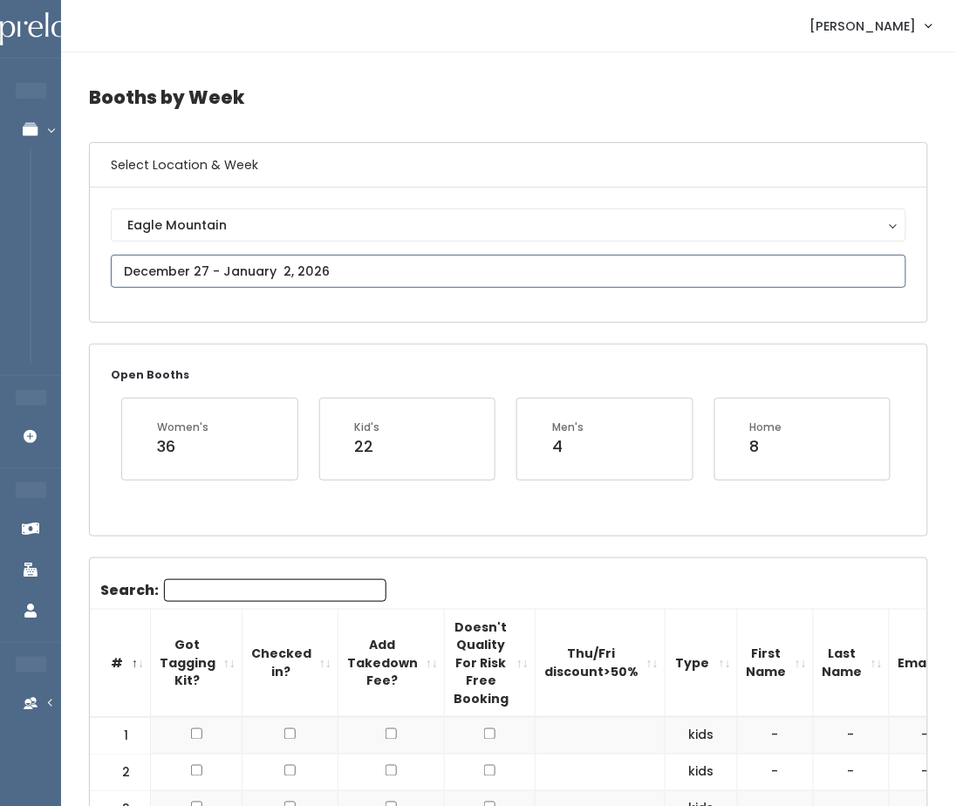
click at [250, 268] on input "text" at bounding box center [509, 271] width 796 height 33
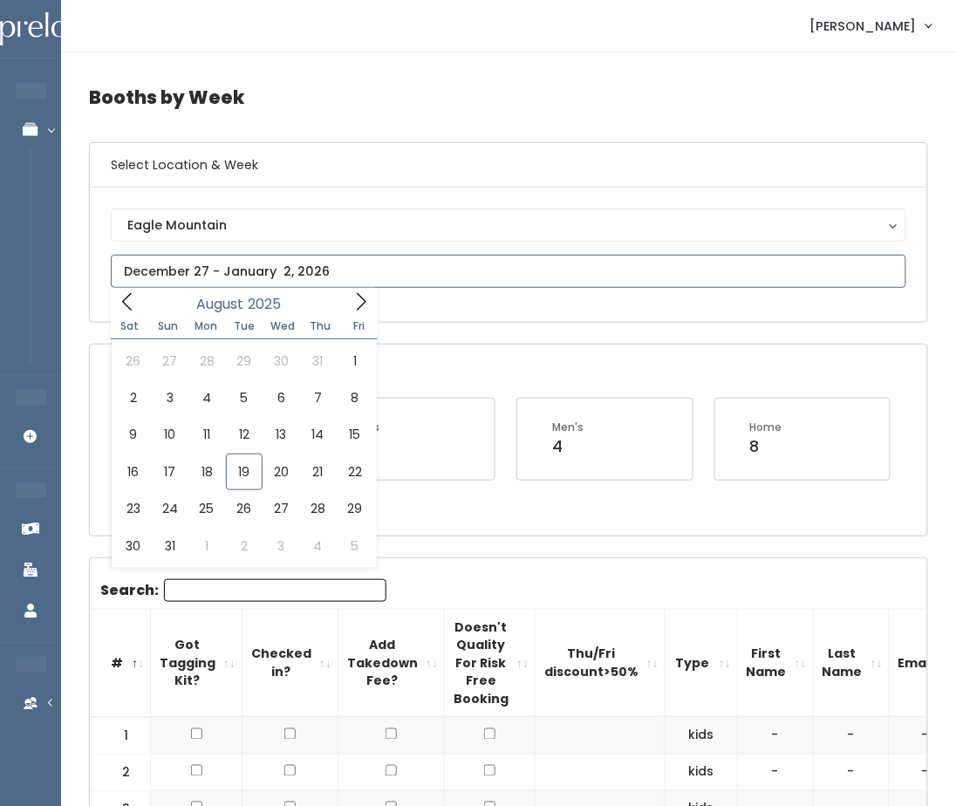
click at [363, 305] on icon at bounding box center [362, 300] width 10 height 17
click at [363, 305] on icon at bounding box center [361, 301] width 19 height 19
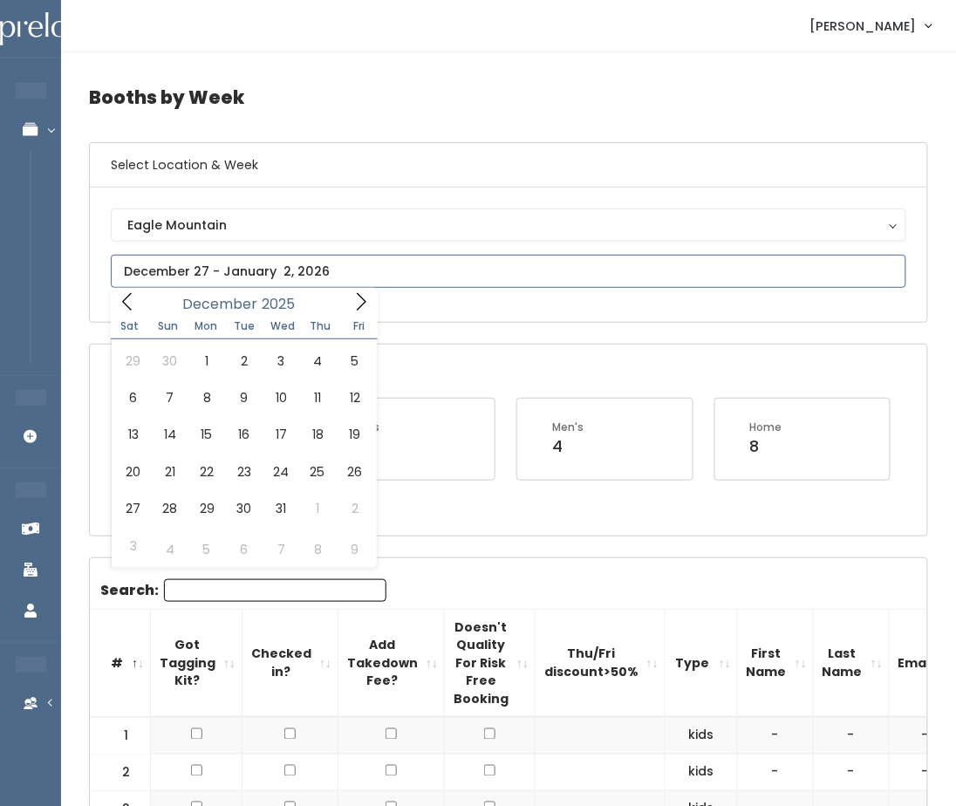
type input "2026"
click at [363, 305] on icon at bounding box center [361, 305] width 19 height 19
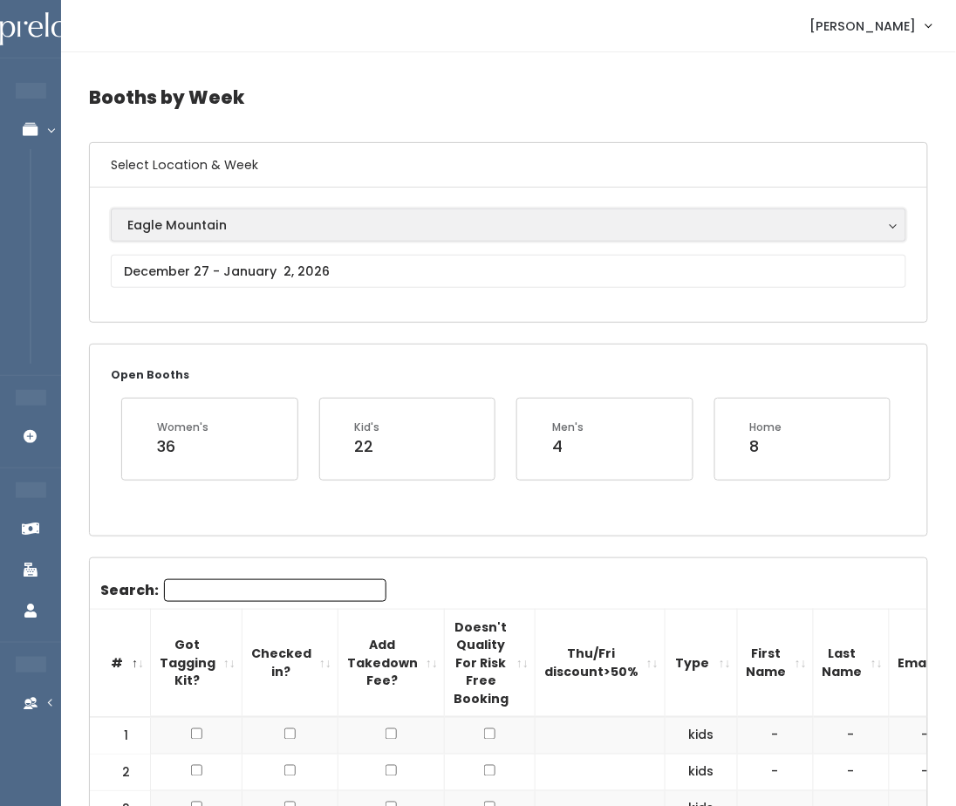
click at [264, 216] on div "Eagle Mountain" at bounding box center [508, 225] width 763 height 19
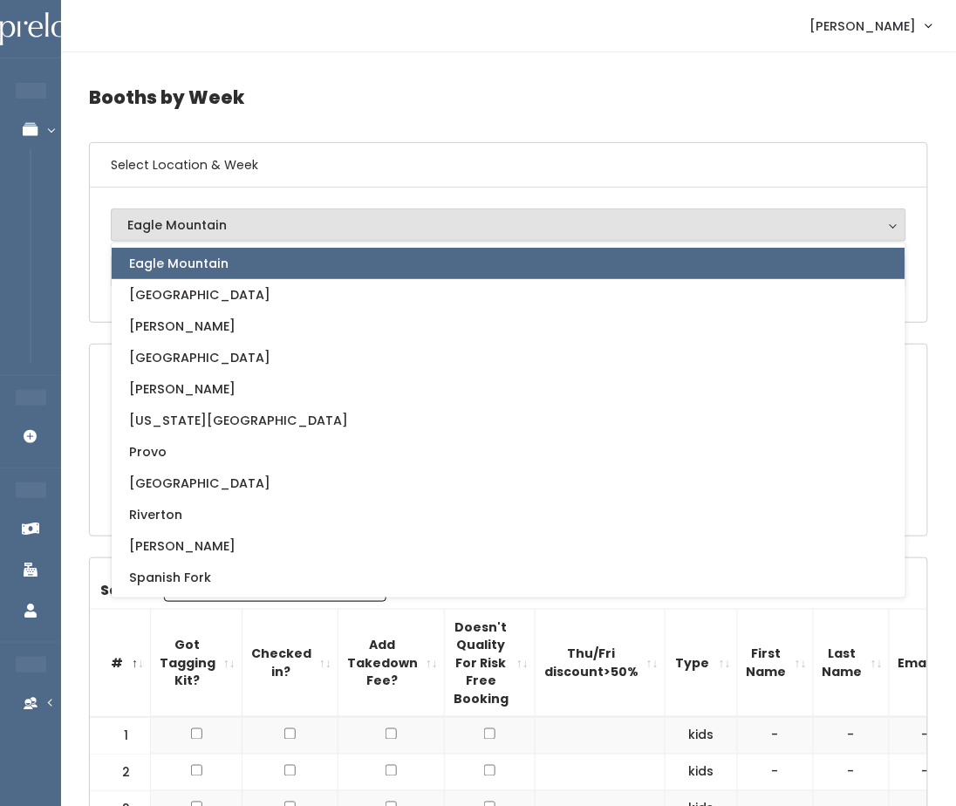
click at [442, 101] on h4 "Booths by Week" at bounding box center [508, 97] width 839 height 48
